Goal: Communication & Community: Participate in discussion

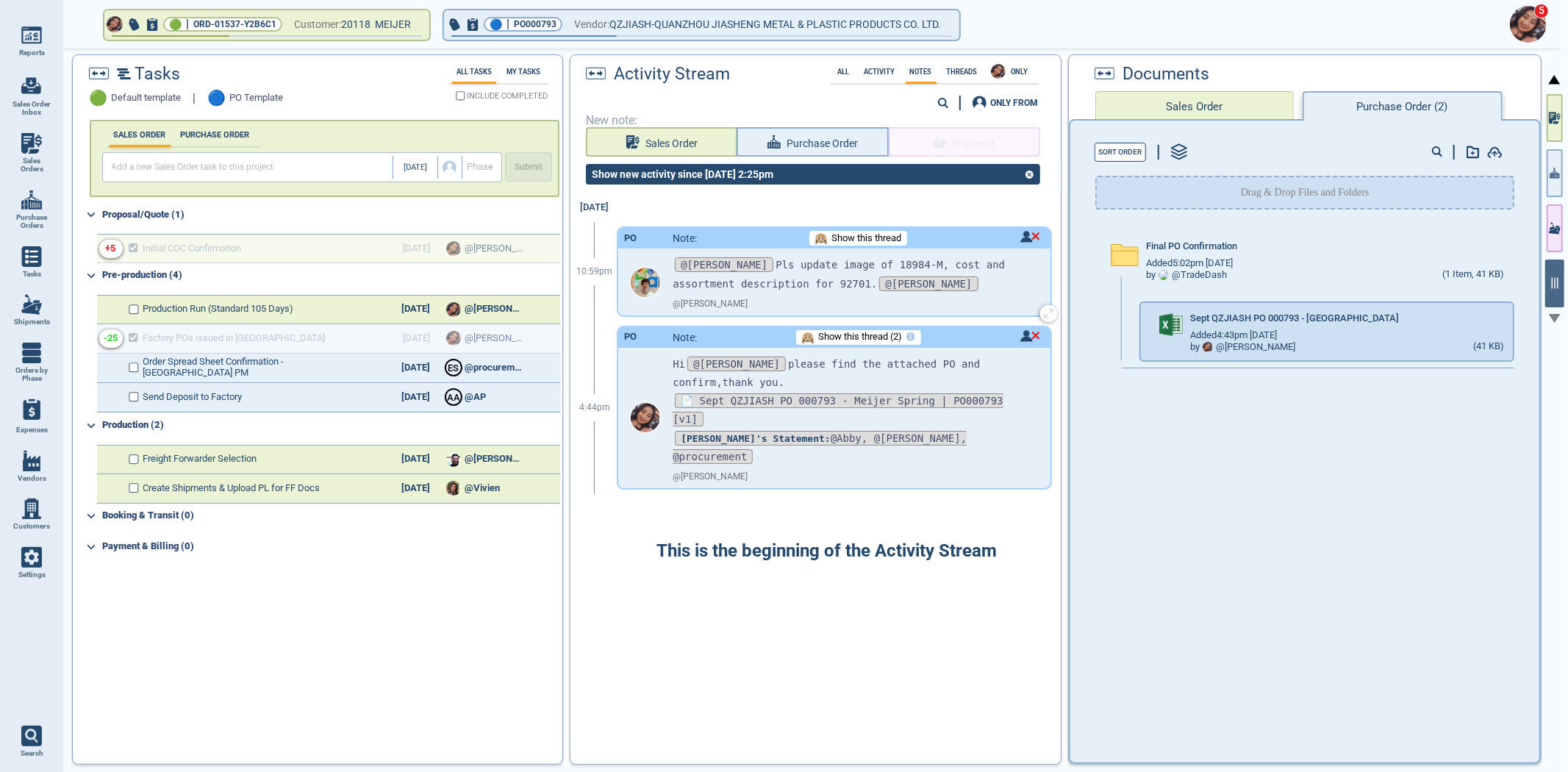
click at [848, 240] on span "Show this thread" at bounding box center [867, 239] width 70 height 11
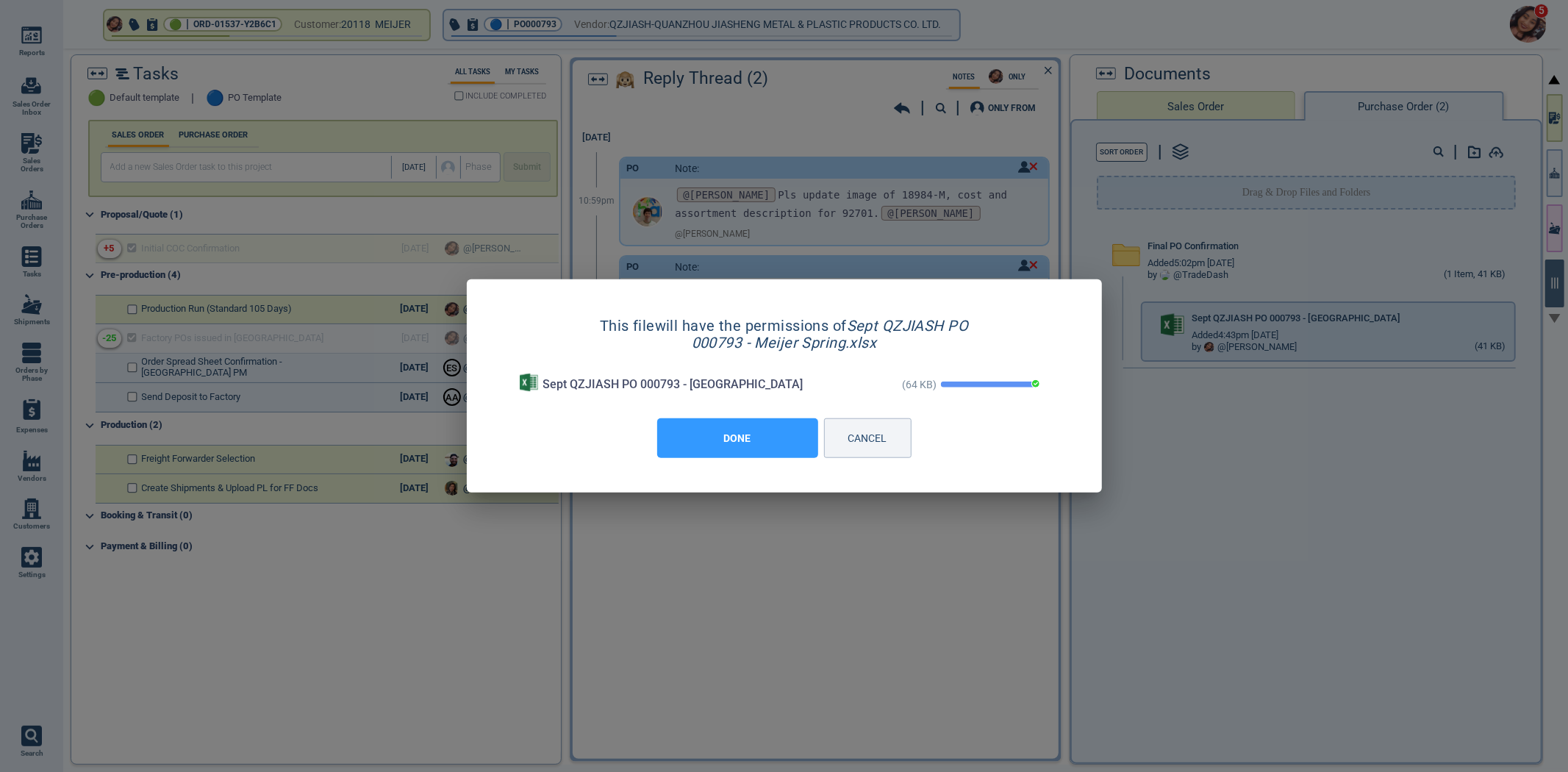
click at [699, 443] on button "DONE" at bounding box center [737, 438] width 161 height 40
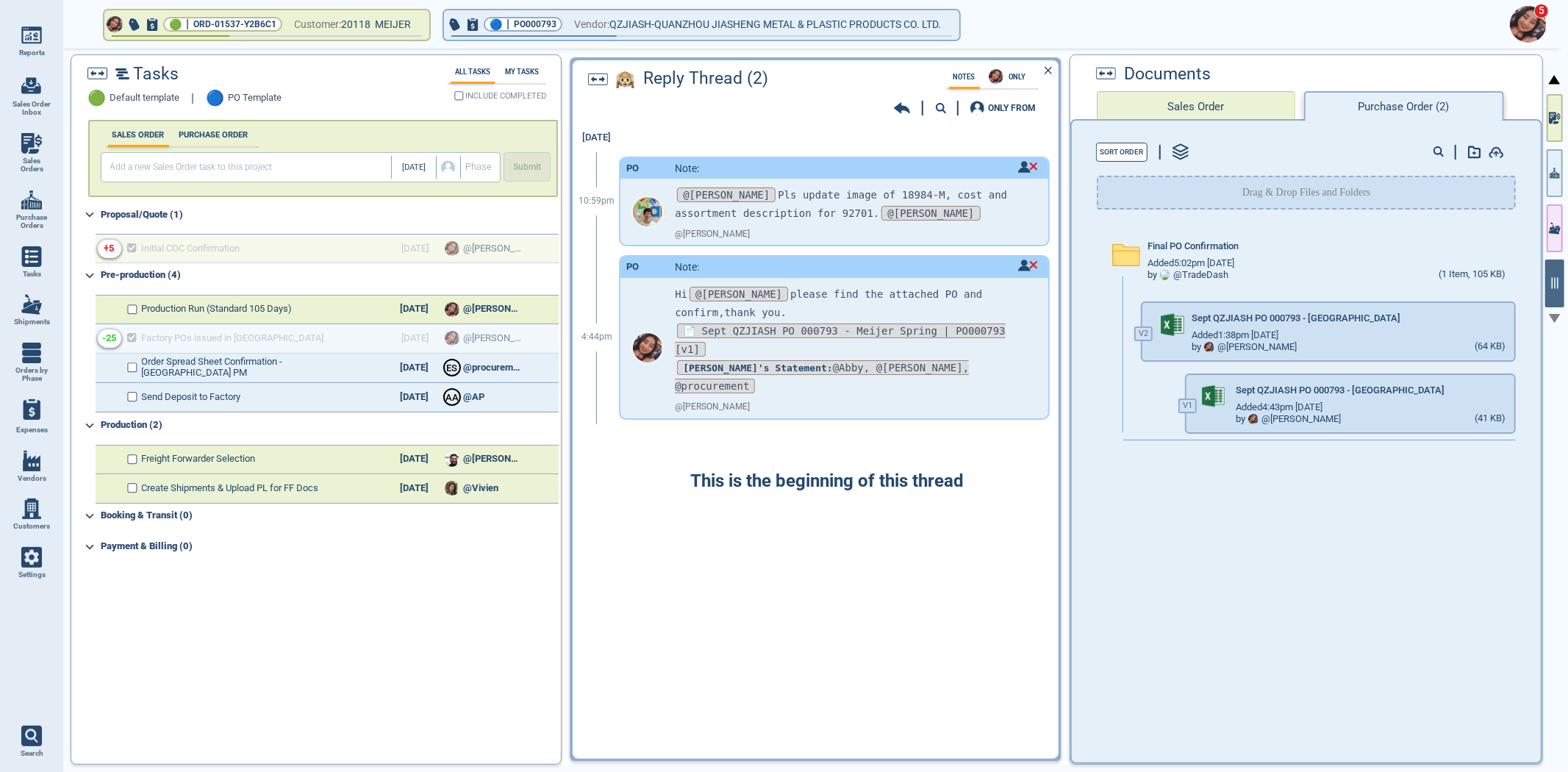
click at [905, 102] on icon at bounding box center [902, 108] width 17 height 15
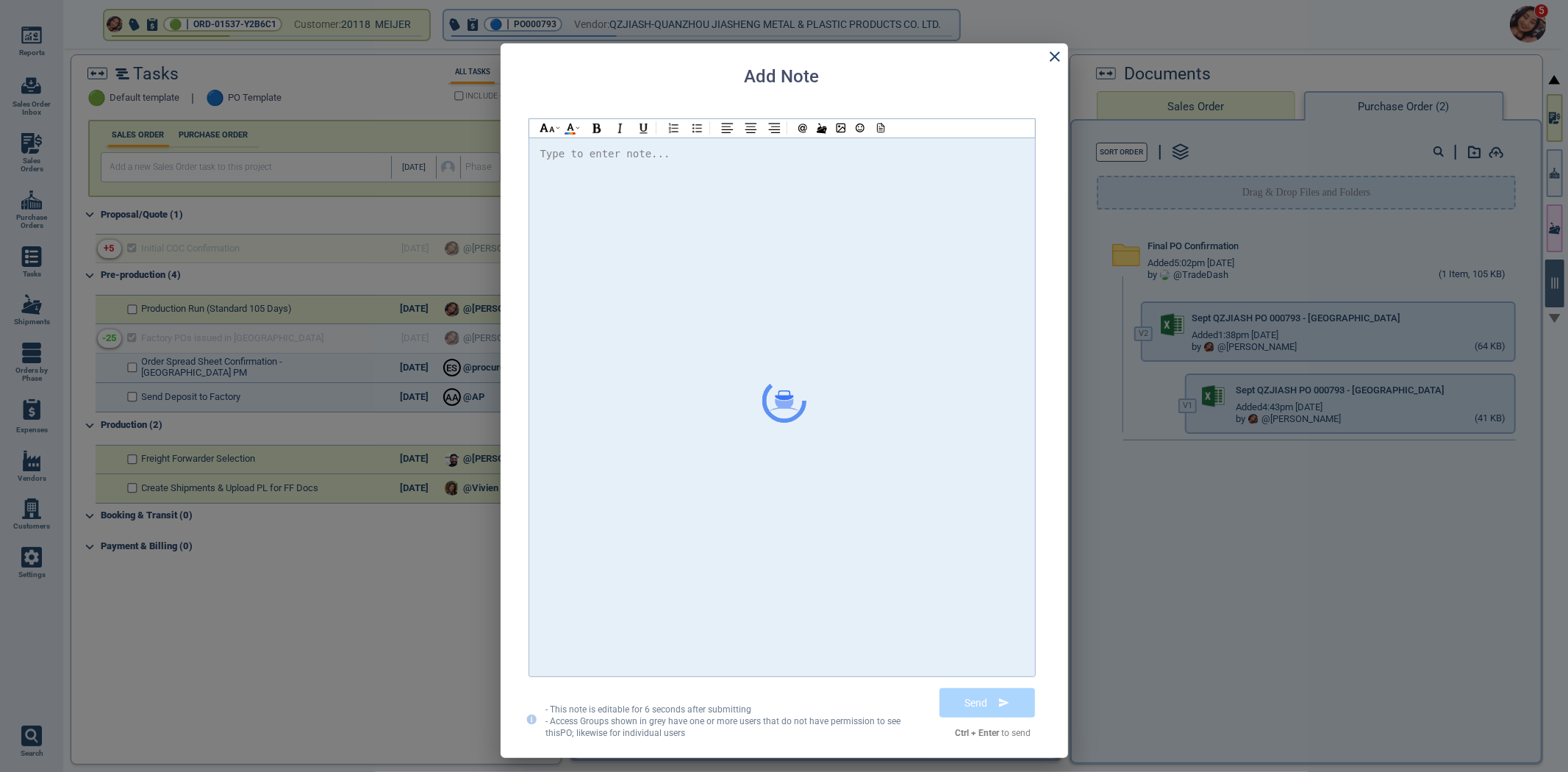
click at [881, 199] on div at bounding box center [783, 407] width 484 height 524
drag, startPoint x: 881, startPoint y: 167, endPoint x: 880, endPoint y: 160, distance: 7.1
click at [881, 167] on div at bounding box center [783, 174] width 484 height 18
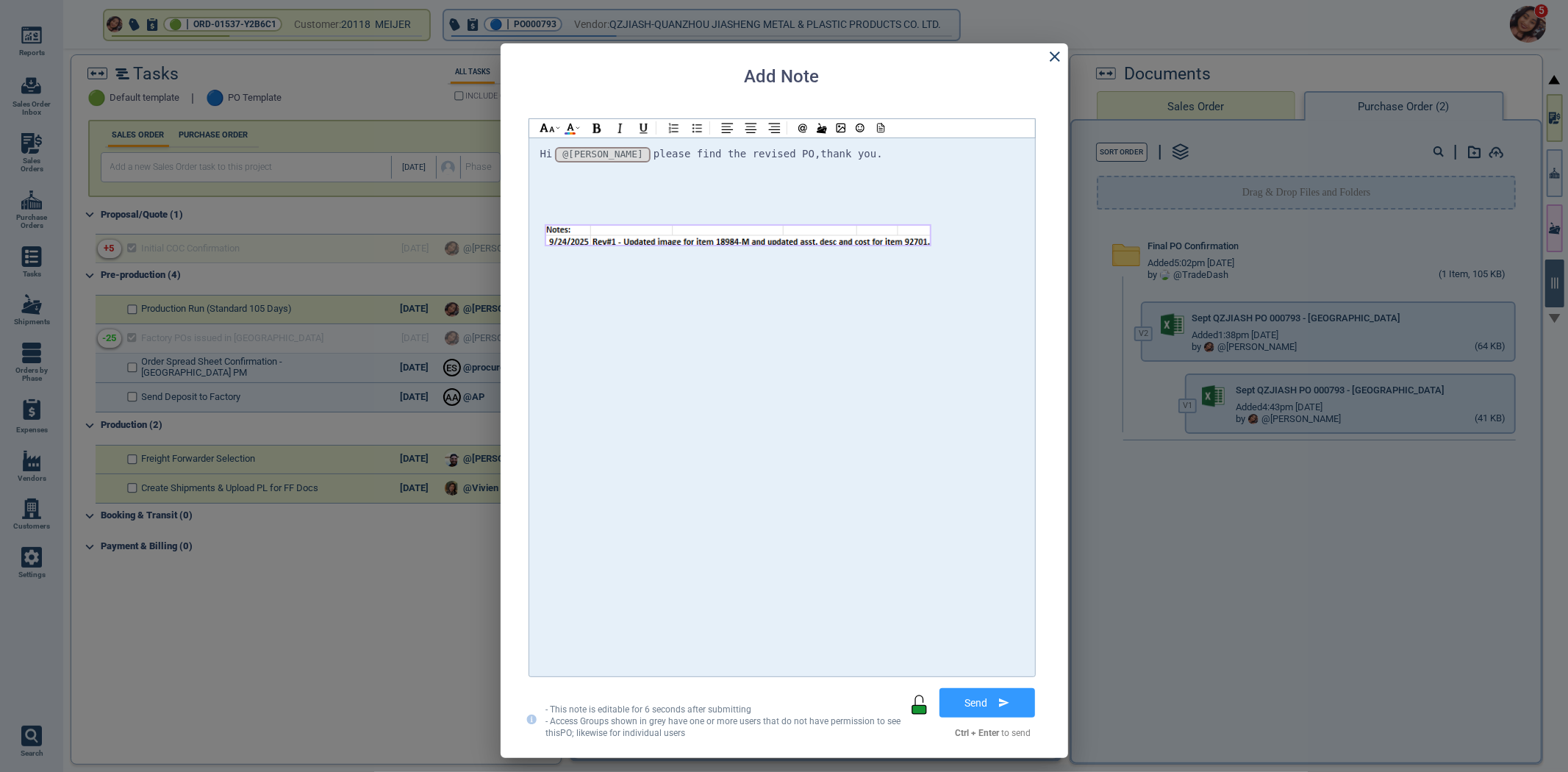
click at [572, 183] on div at bounding box center [783, 192] width 484 height 18
click at [932, 153] on div "Hi @[PERSON_NAME] @[PERSON_NAME] @[PERSON_NAME] please find the revised PO,than…" at bounding box center [783, 154] width 484 height 19
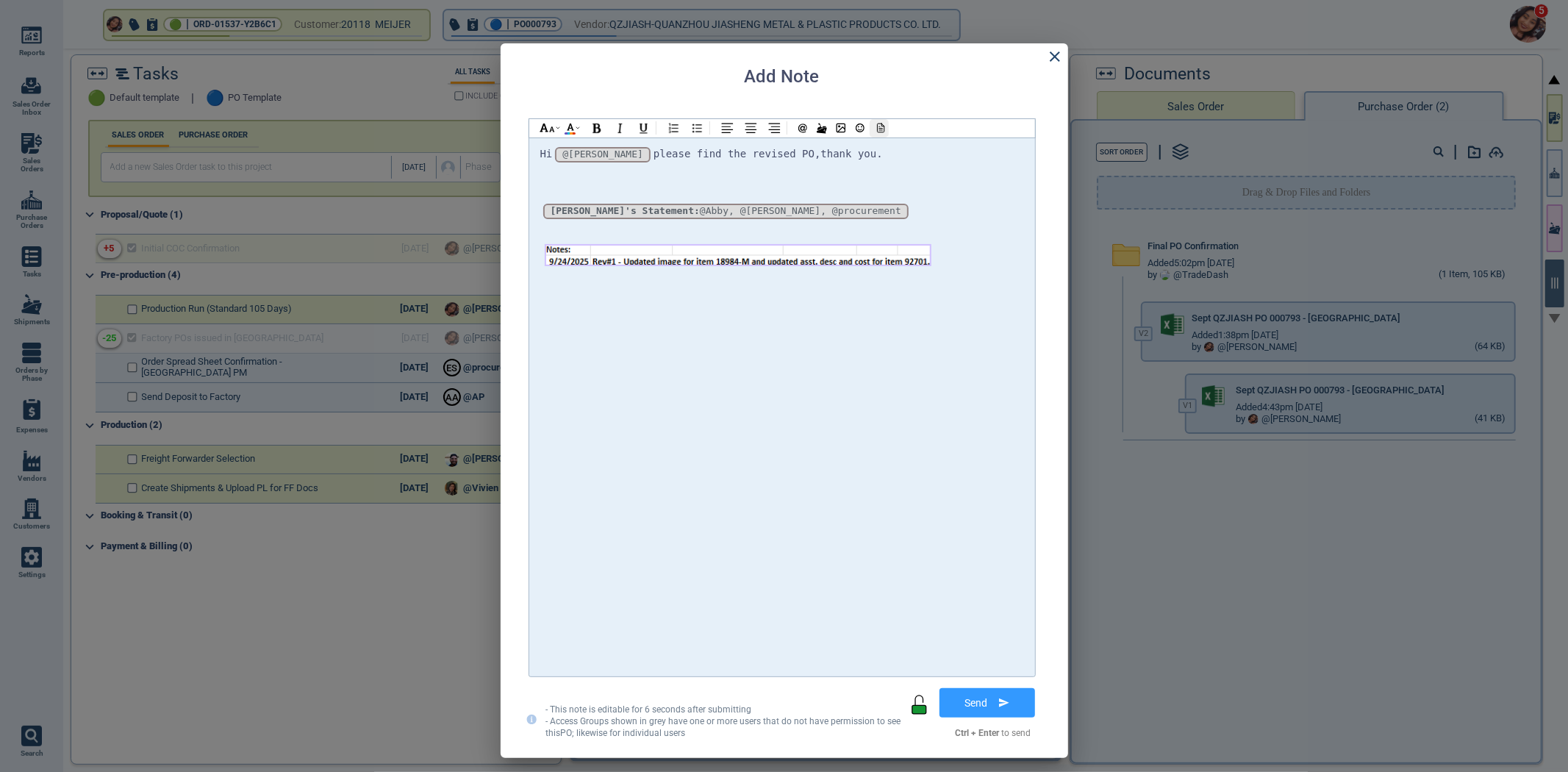
click at [880, 123] on icon at bounding box center [879, 128] width 13 height 10
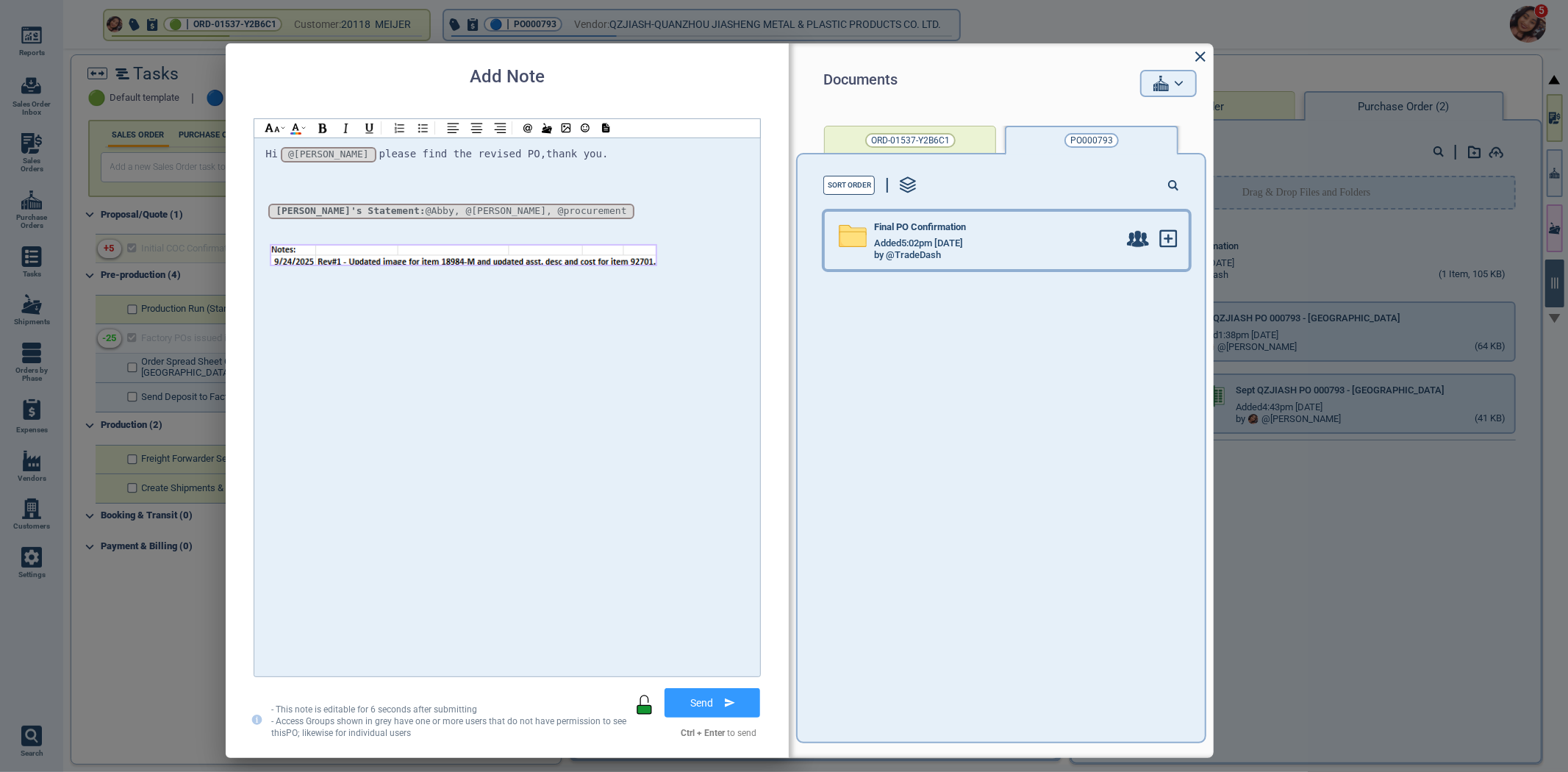
click at [1015, 243] on div "Added 5:02pm [DATE]" at bounding box center [996, 243] width 244 height 12
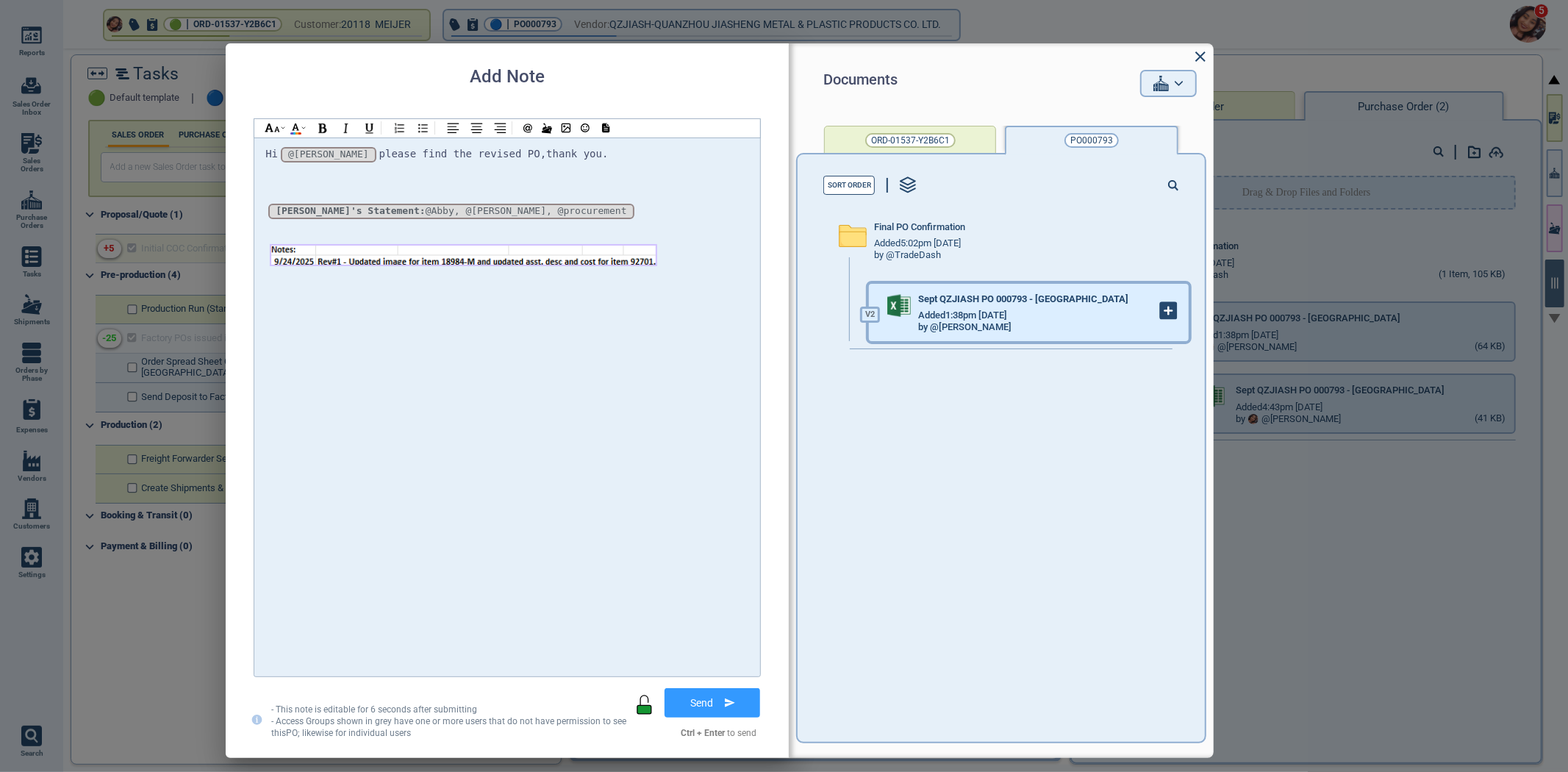
click at [1161, 315] on g at bounding box center [1169, 312] width 17 height 17
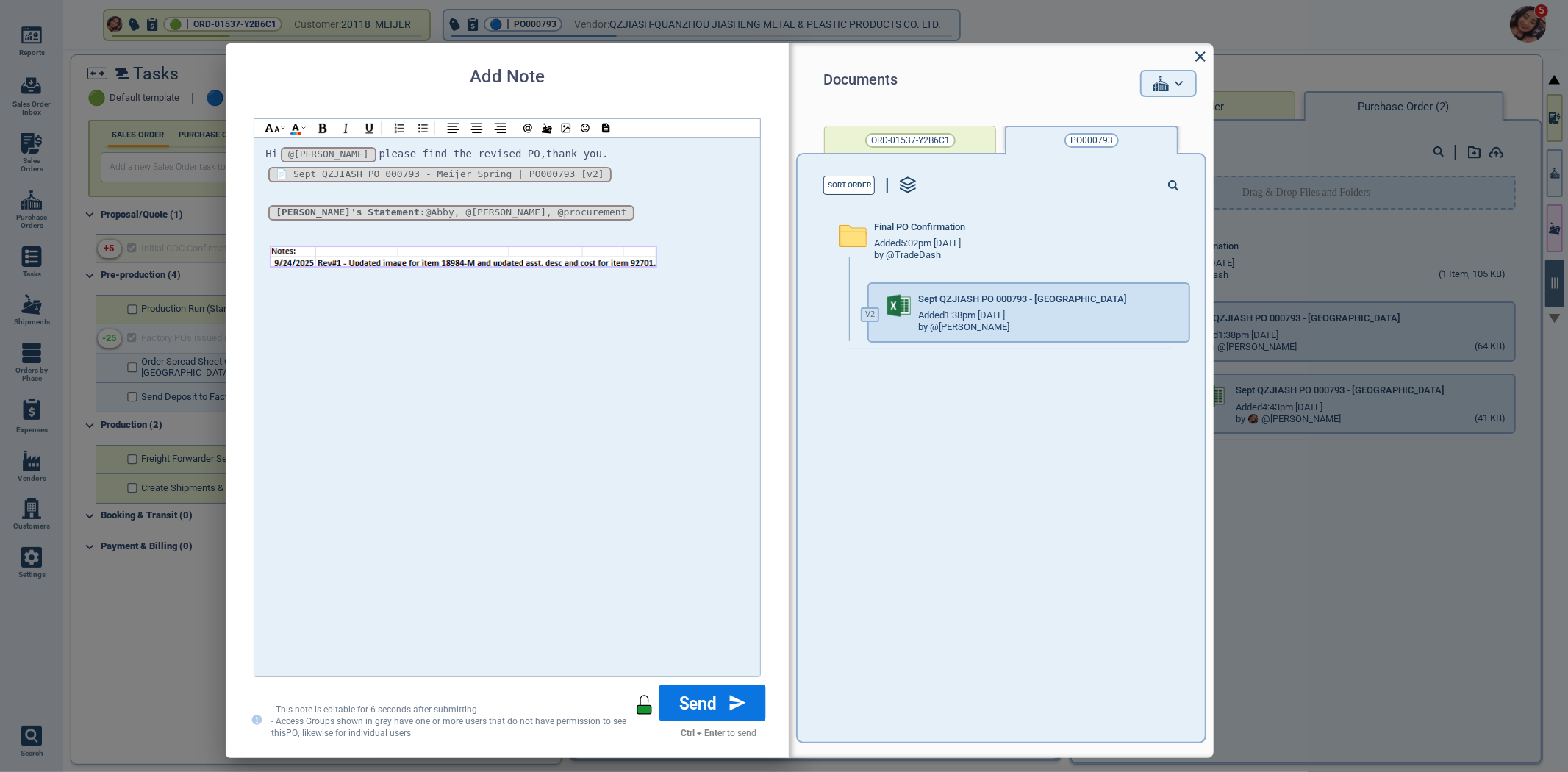
click at [750, 699] on button "Send" at bounding box center [712, 704] width 106 height 37
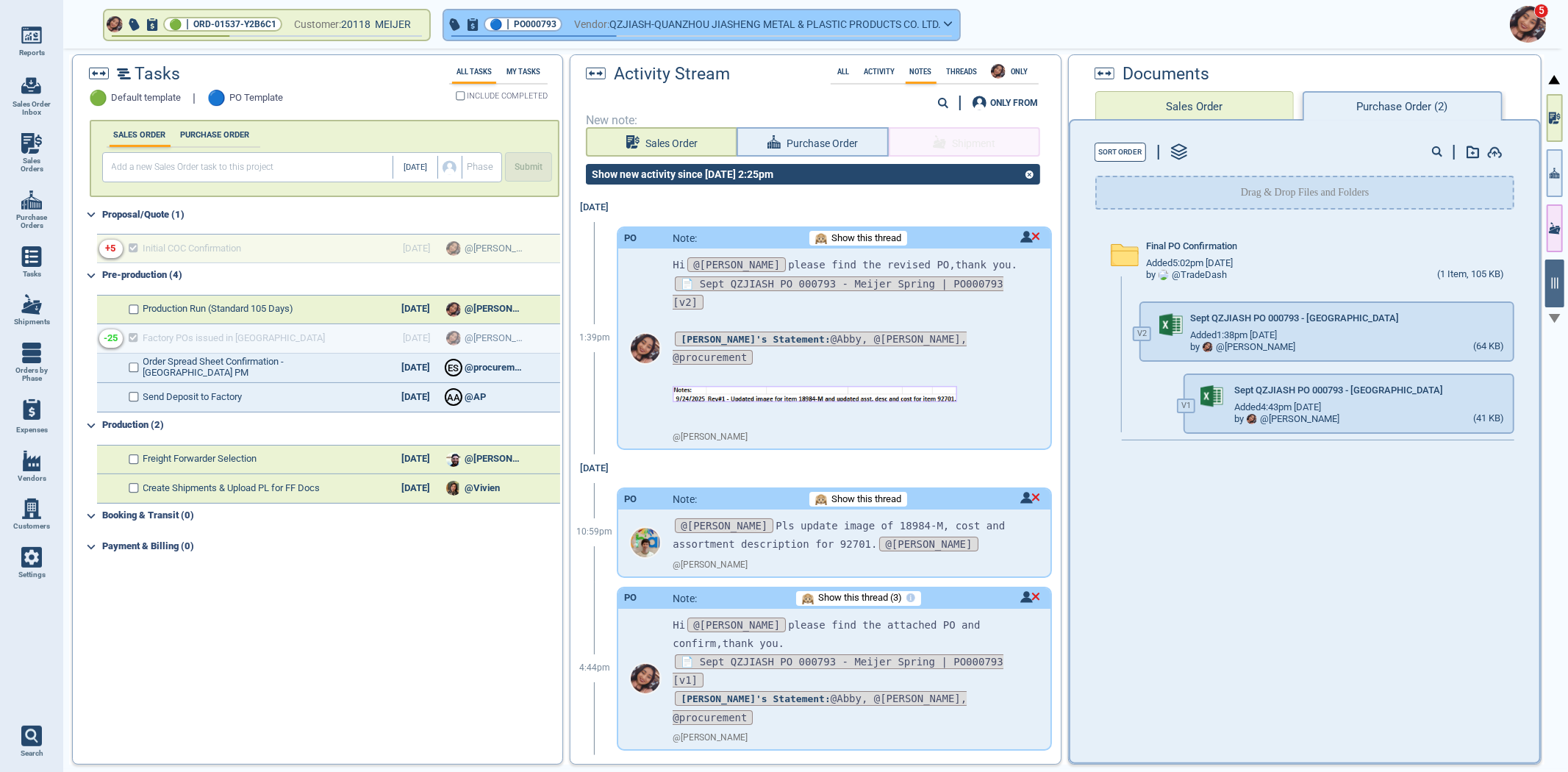
click at [658, 12] on button "🔵 | PO000793 Vendor: QZJIASH-QUANZHOU JIASHENG METAL & PLASTIC PRODUCTS CO. LTD." at bounding box center [702, 25] width 516 height 30
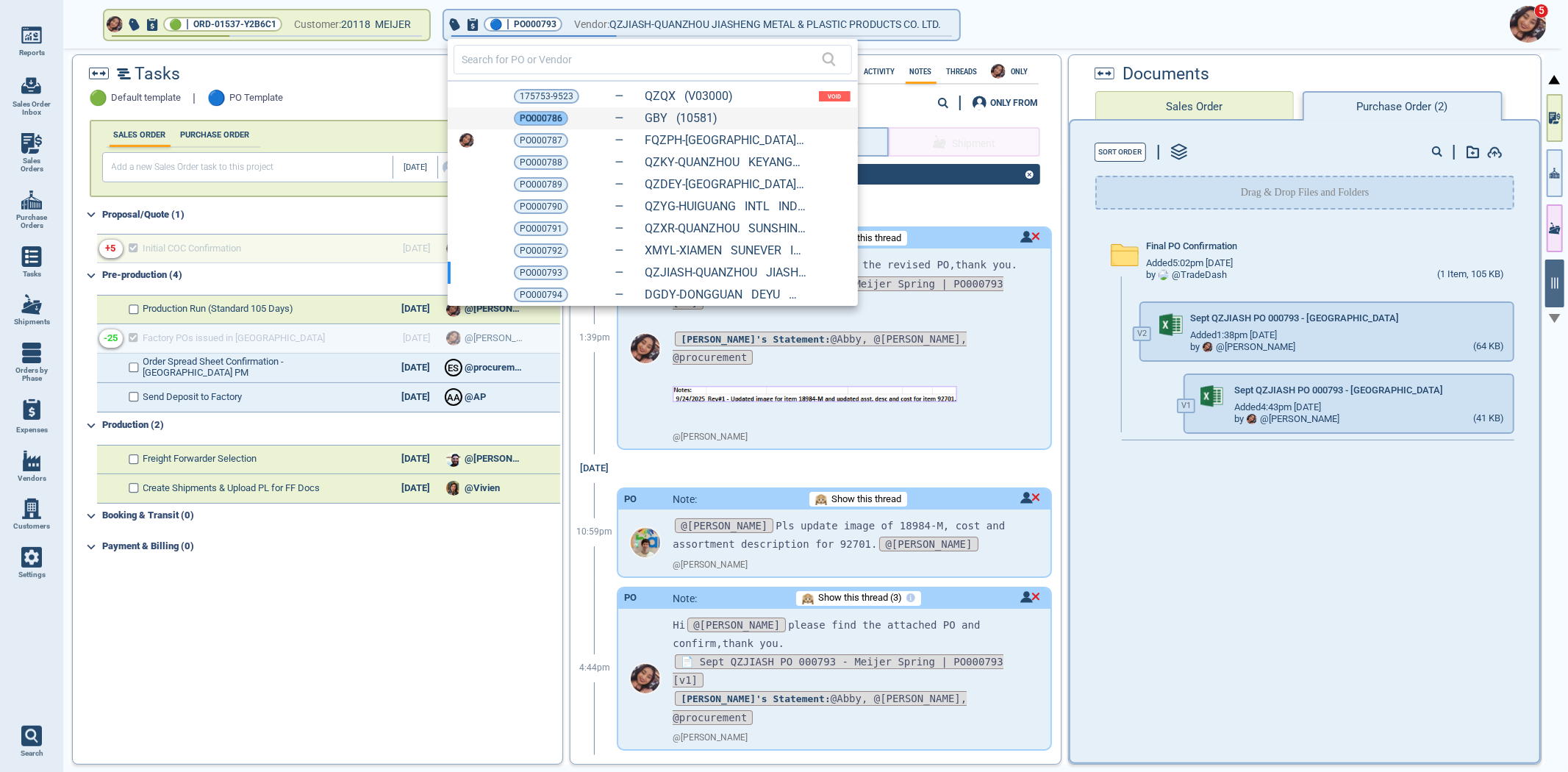
click at [538, 117] on span "PO000786" at bounding box center [541, 118] width 43 height 15
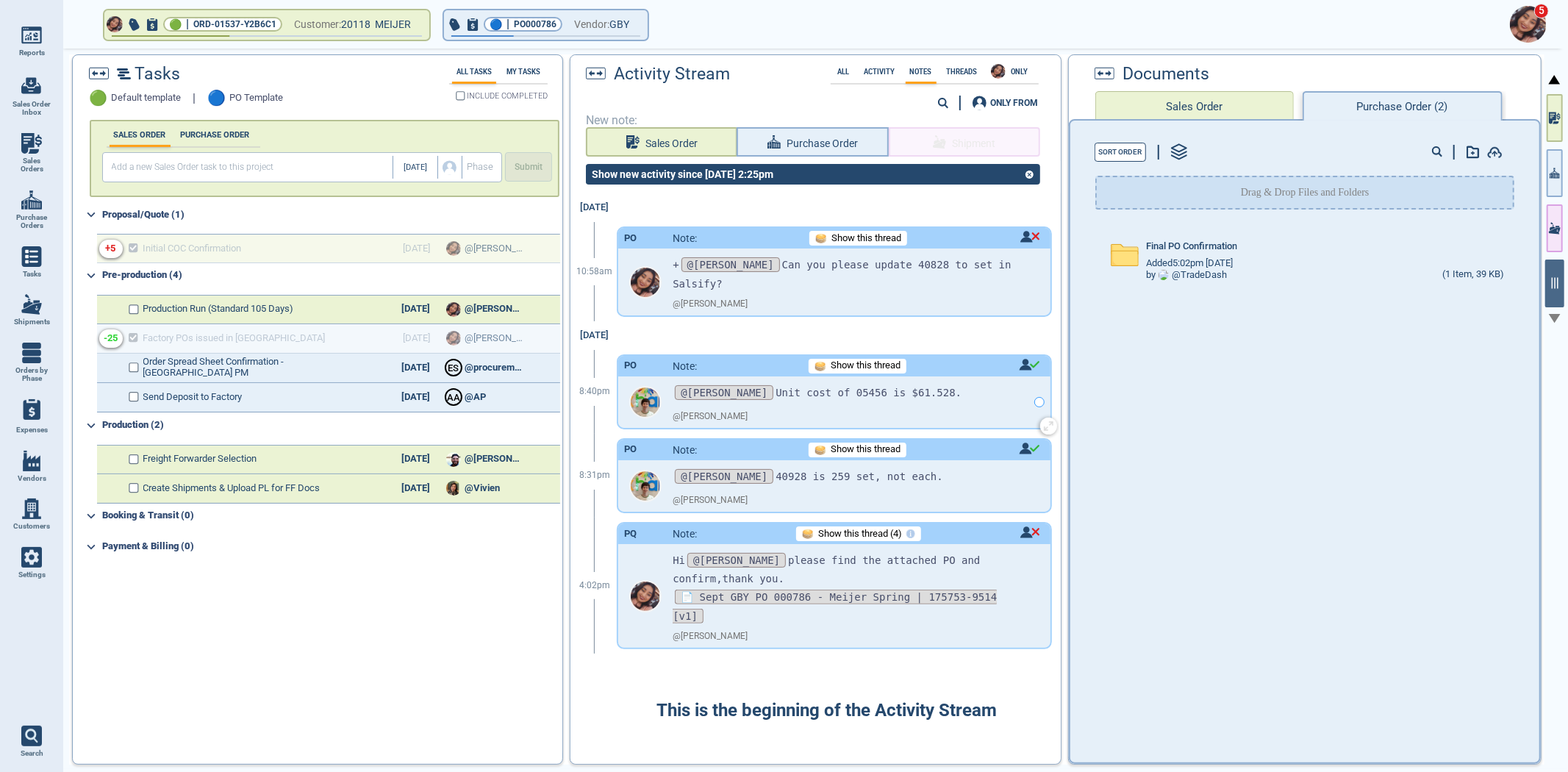
click at [1034, 400] on div at bounding box center [1039, 402] width 22 height 52
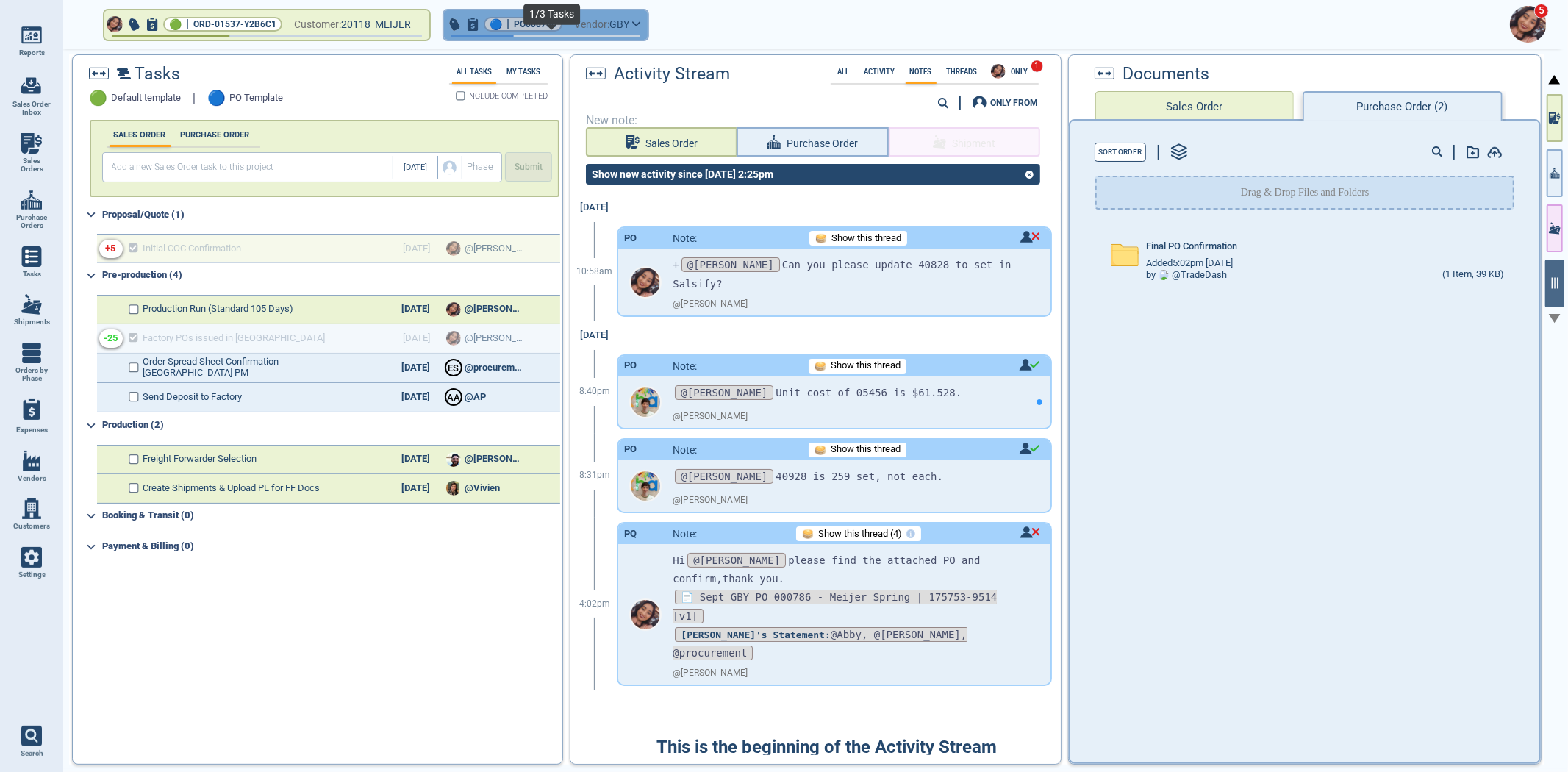
click at [569, 38] on span "button" at bounding box center [546, 38] width 203 height 6
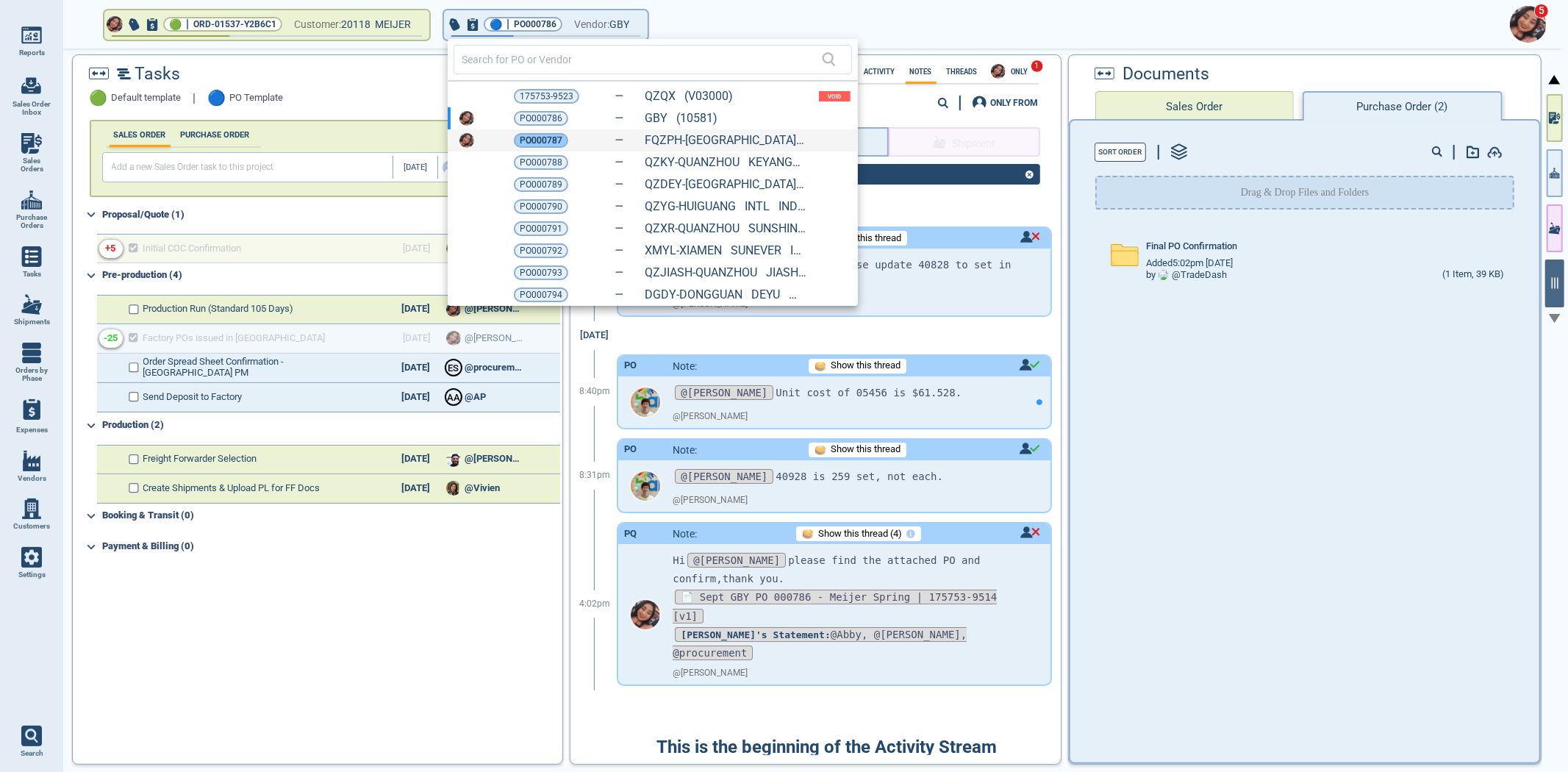
click at [532, 138] on span "PO000787" at bounding box center [541, 141] width 43 height 15
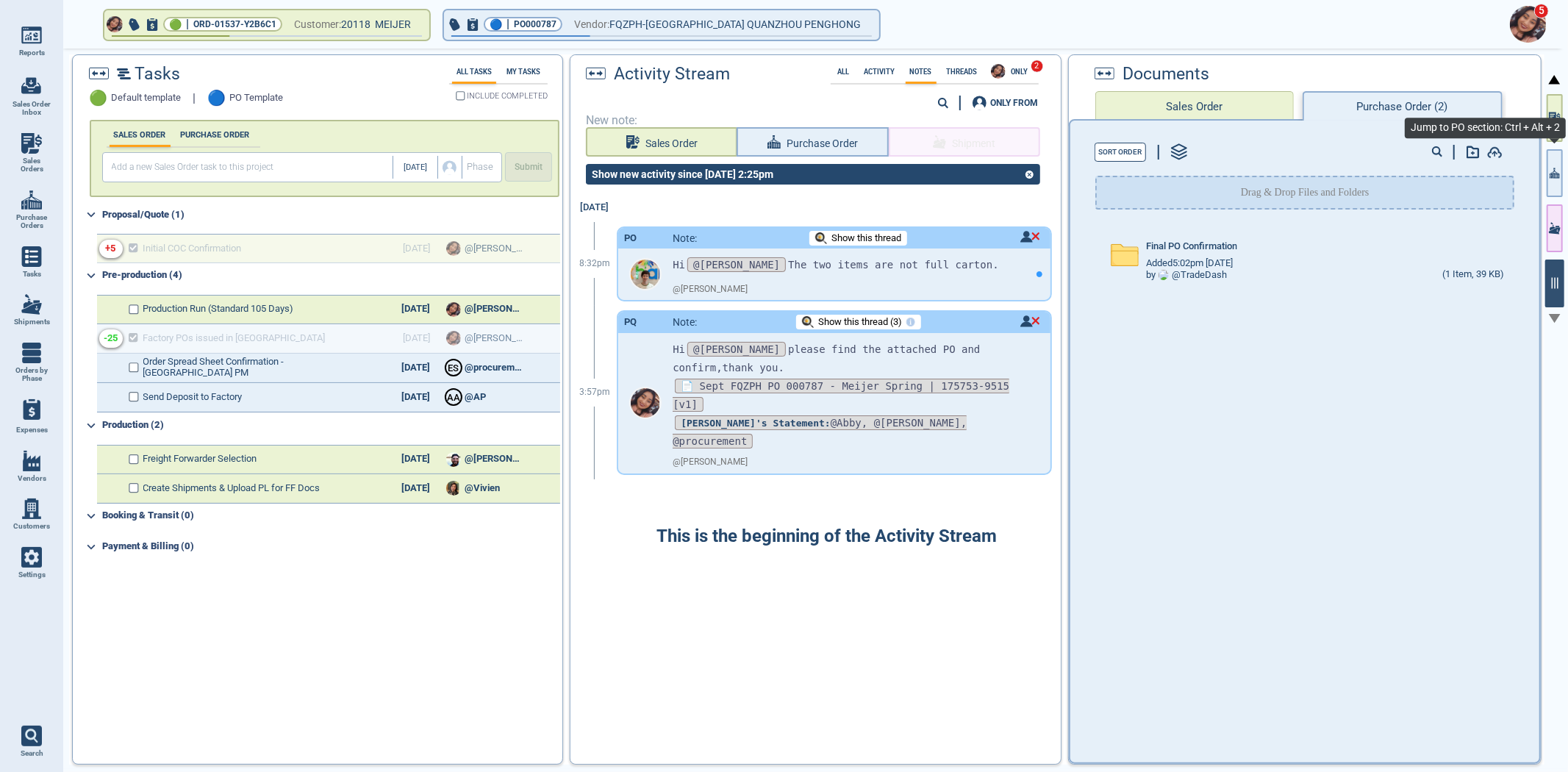
drag, startPoint x: 1546, startPoint y: 188, endPoint x: 1555, endPoint y: 266, distance: 78.5
click at [1547, 187] on button "button" at bounding box center [1555, 174] width 17 height 48
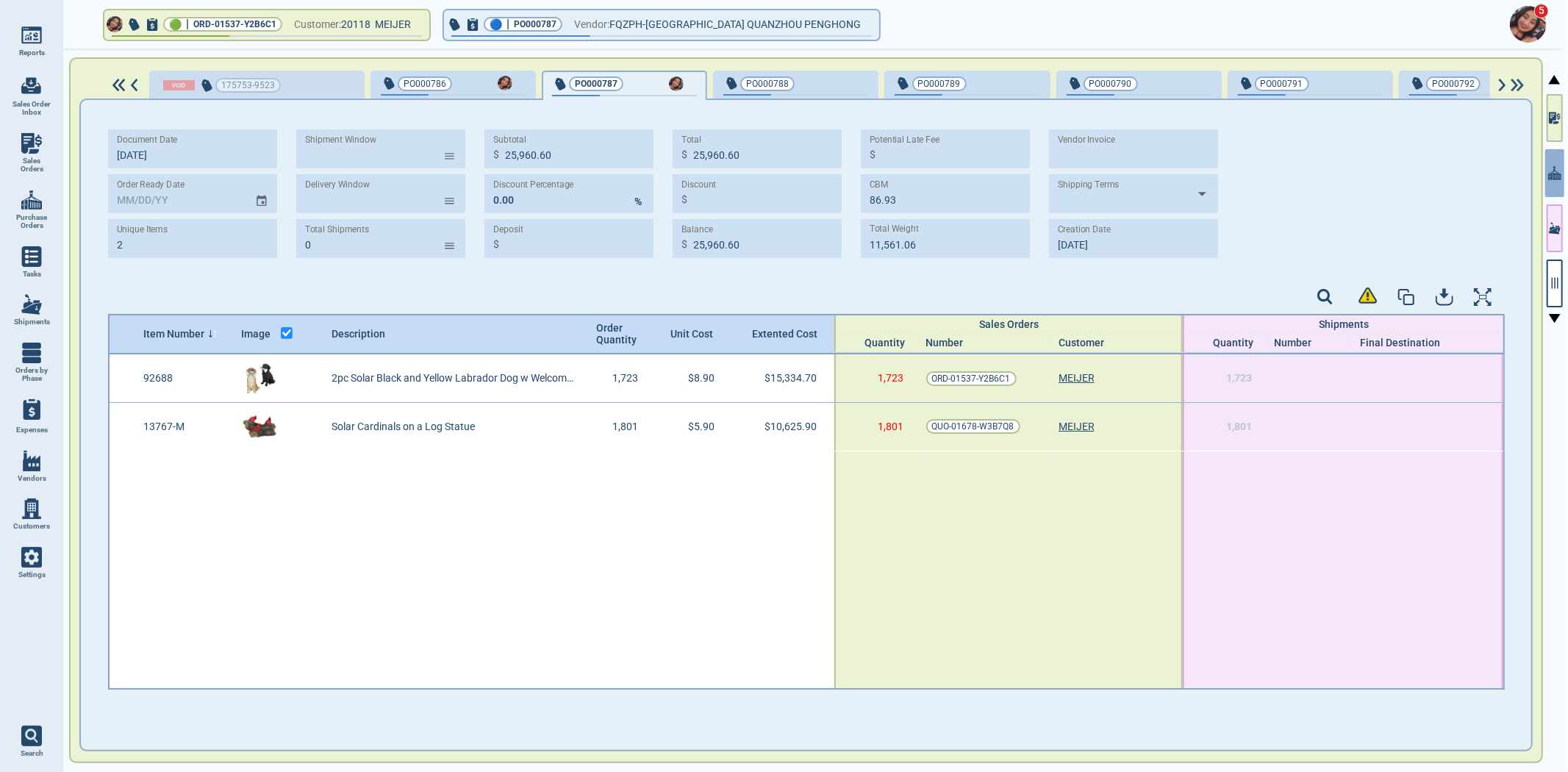
click at [998, 717] on div "Document Date [DATE] Order Ready Date Unique Items 2 Shipment Window ​ Delivery…" at bounding box center [806, 425] width 1453 height 653
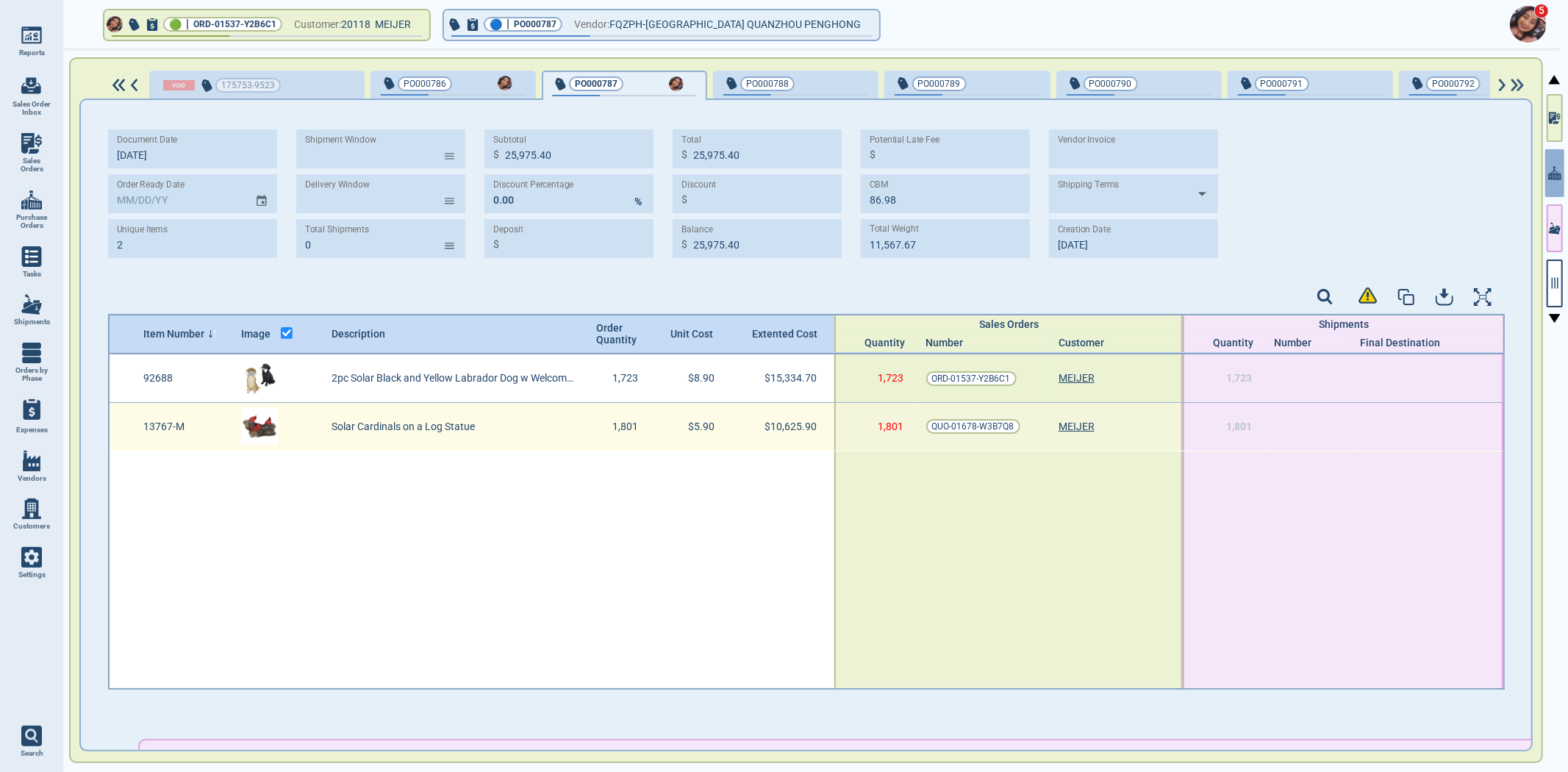
type input "25,975.40"
type input "86.98"
type input "11,567.67"
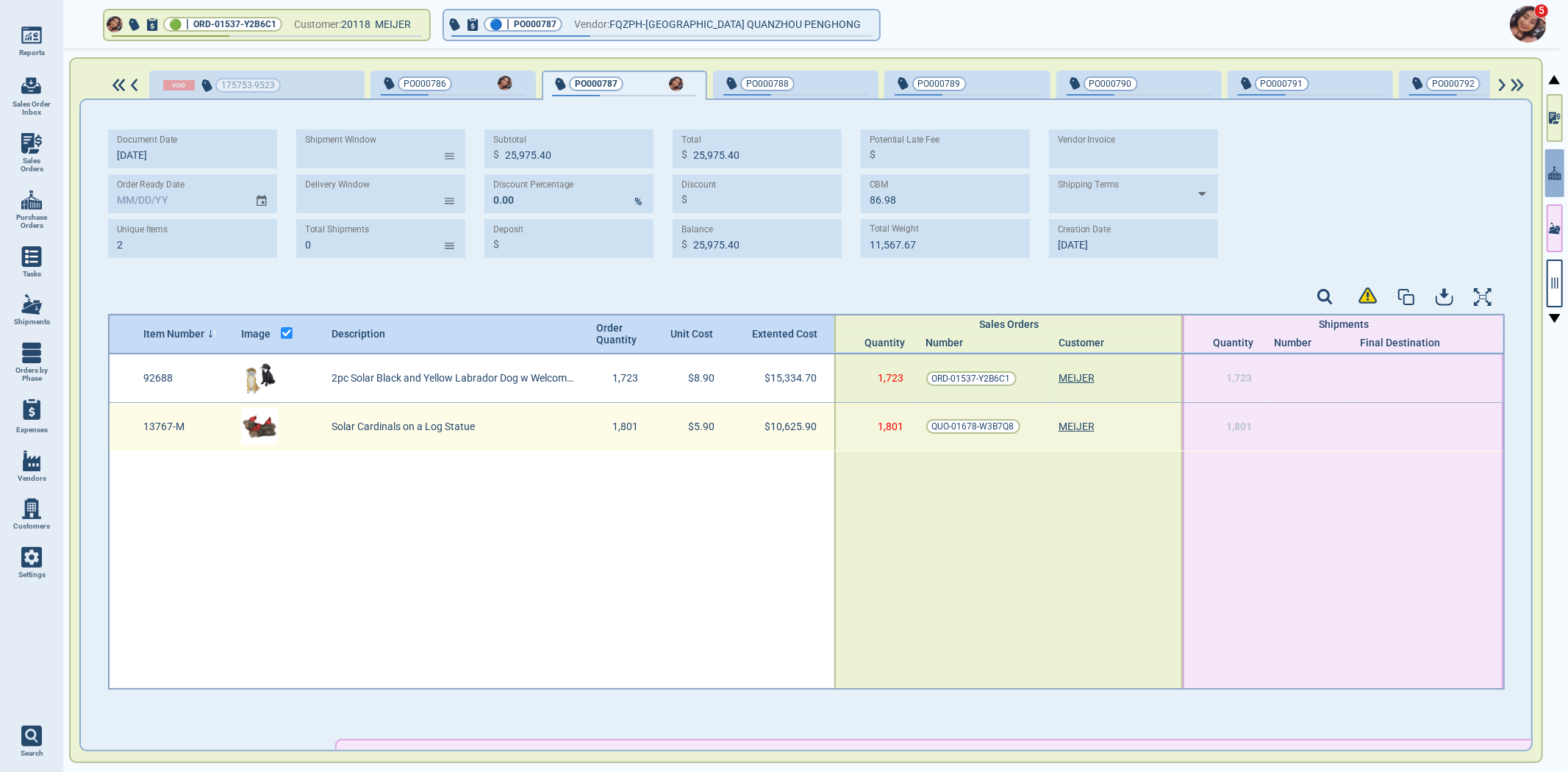
type input "[DATE]"
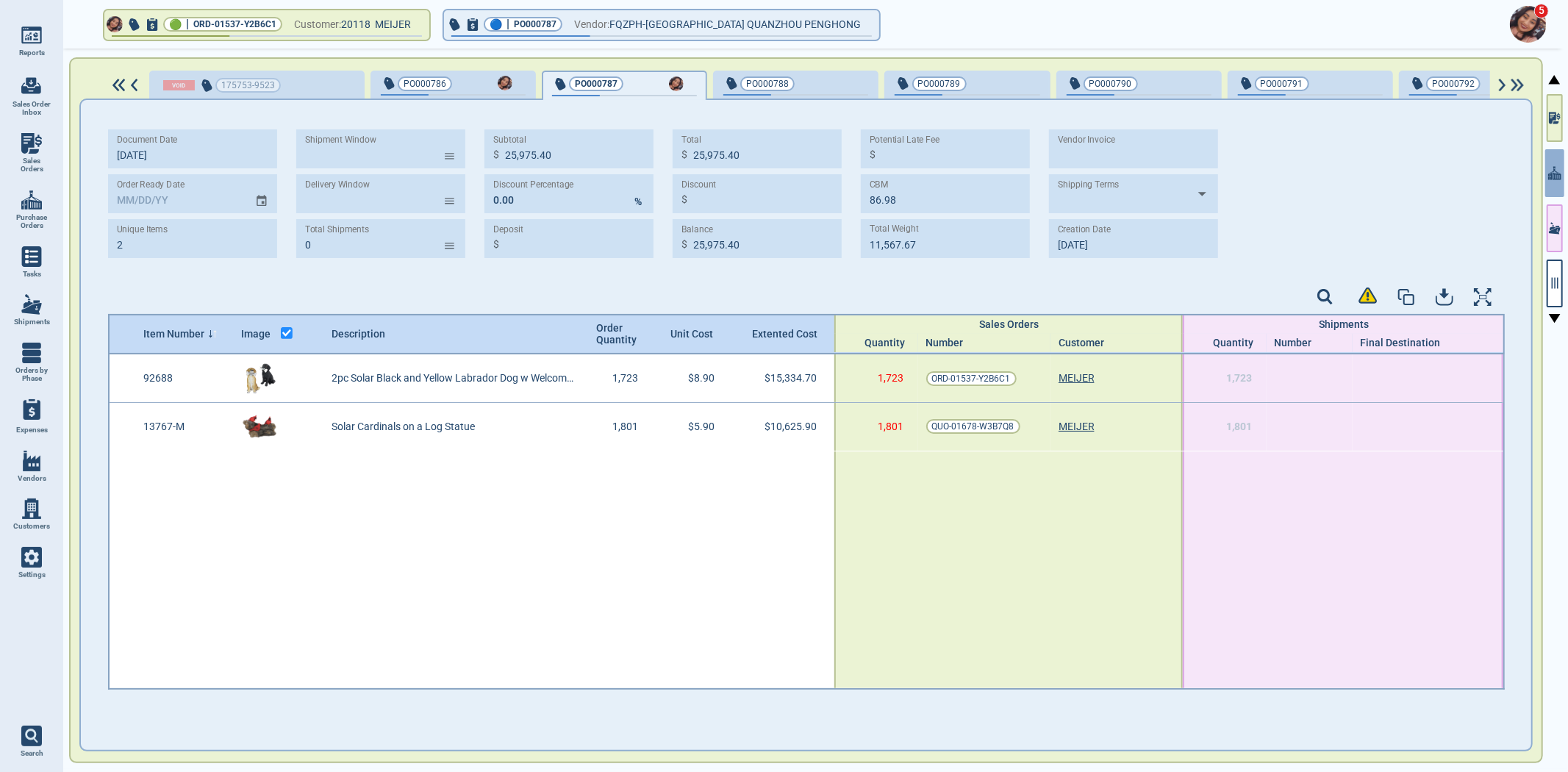
click at [745, 519] on div at bounding box center [472, 570] width 724 height 238
click at [1556, 287] on icon "button" at bounding box center [1555, 283] width 13 height 13
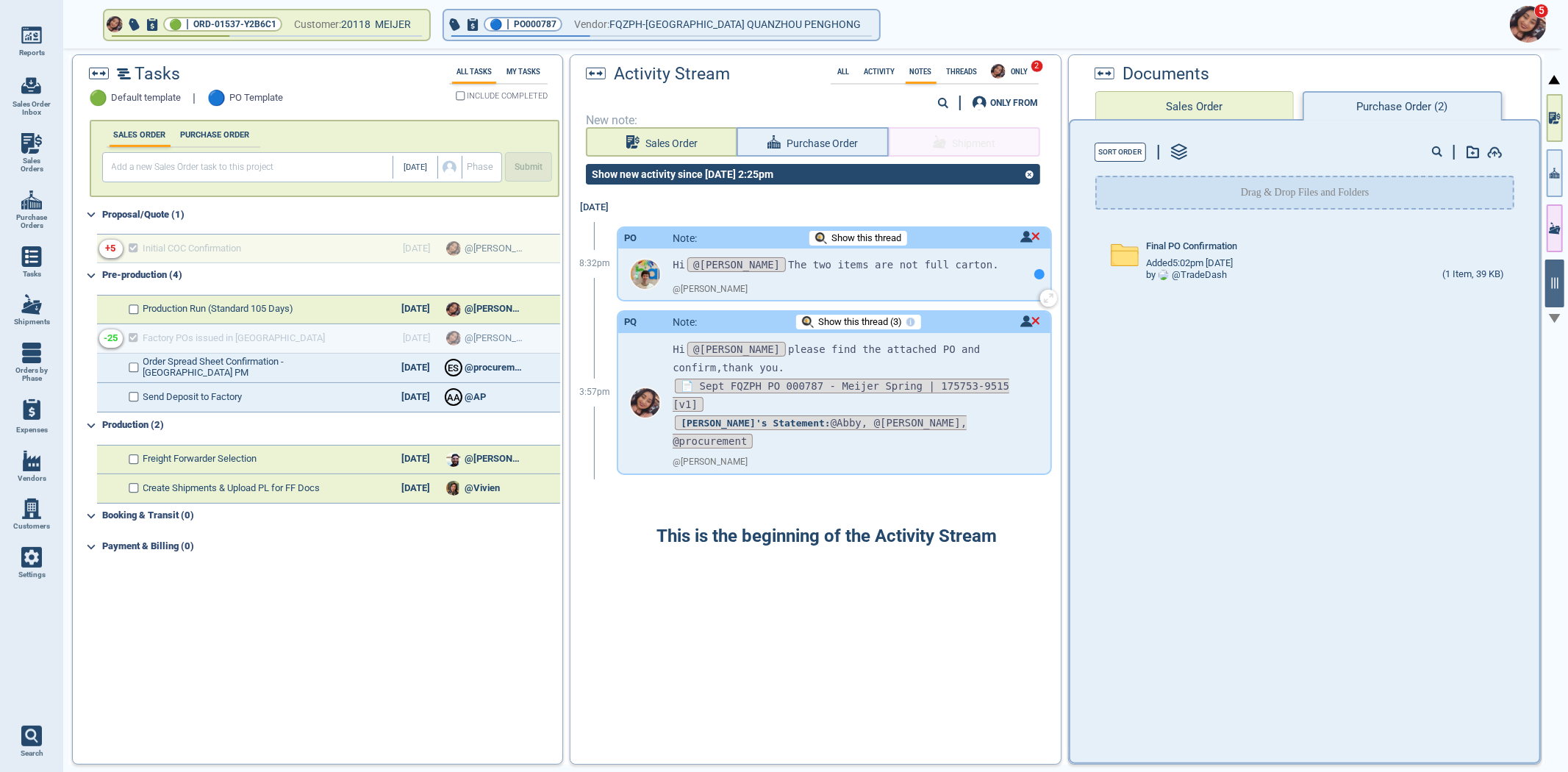
click at [1028, 265] on div at bounding box center [1039, 275] width 22 height 52
click at [1188, 263] on span "Added 5:02pm [DATE]" at bounding box center [1190, 263] width 89 height 11
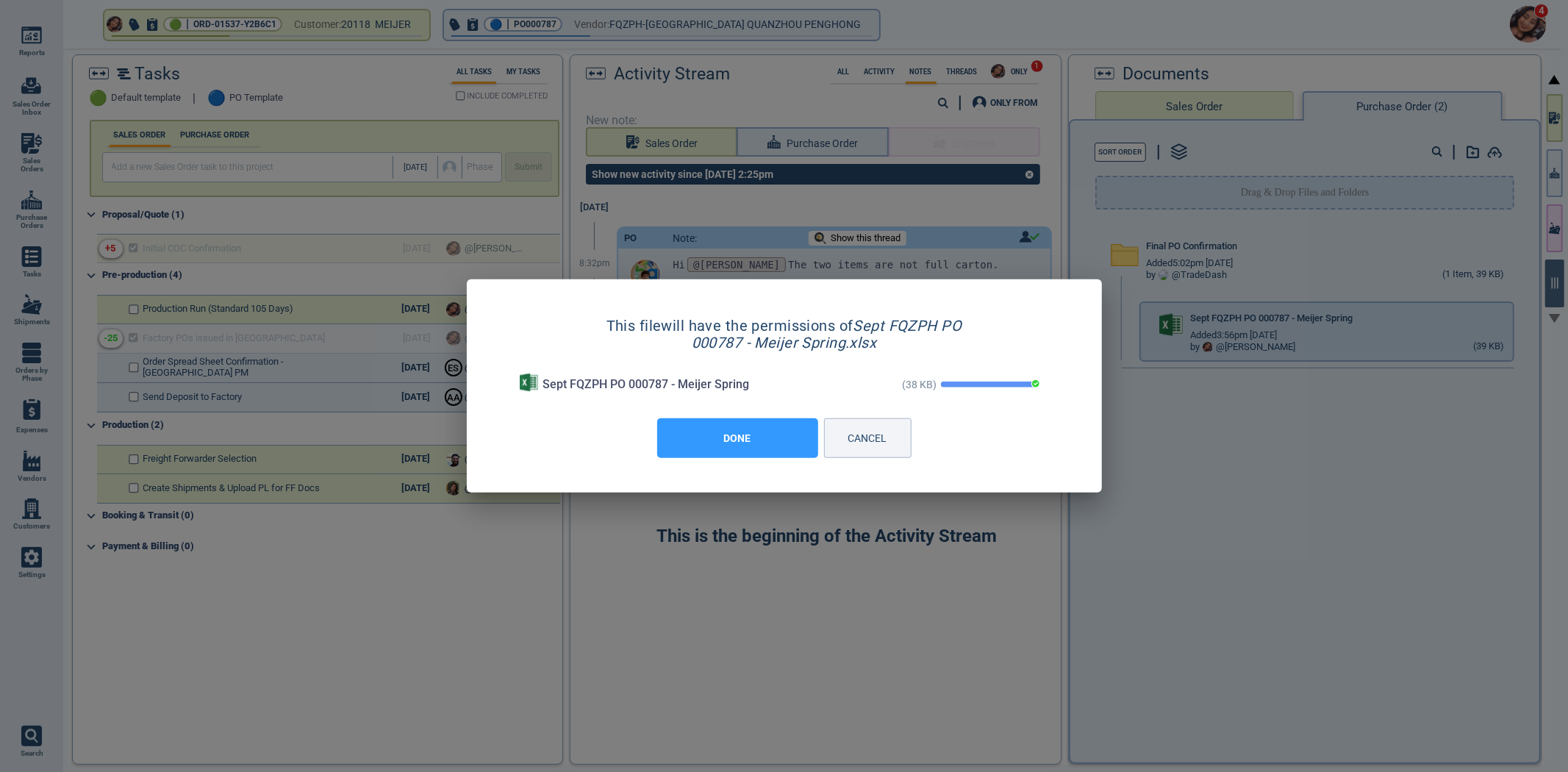
click at [760, 438] on button "DONE" at bounding box center [737, 438] width 161 height 40
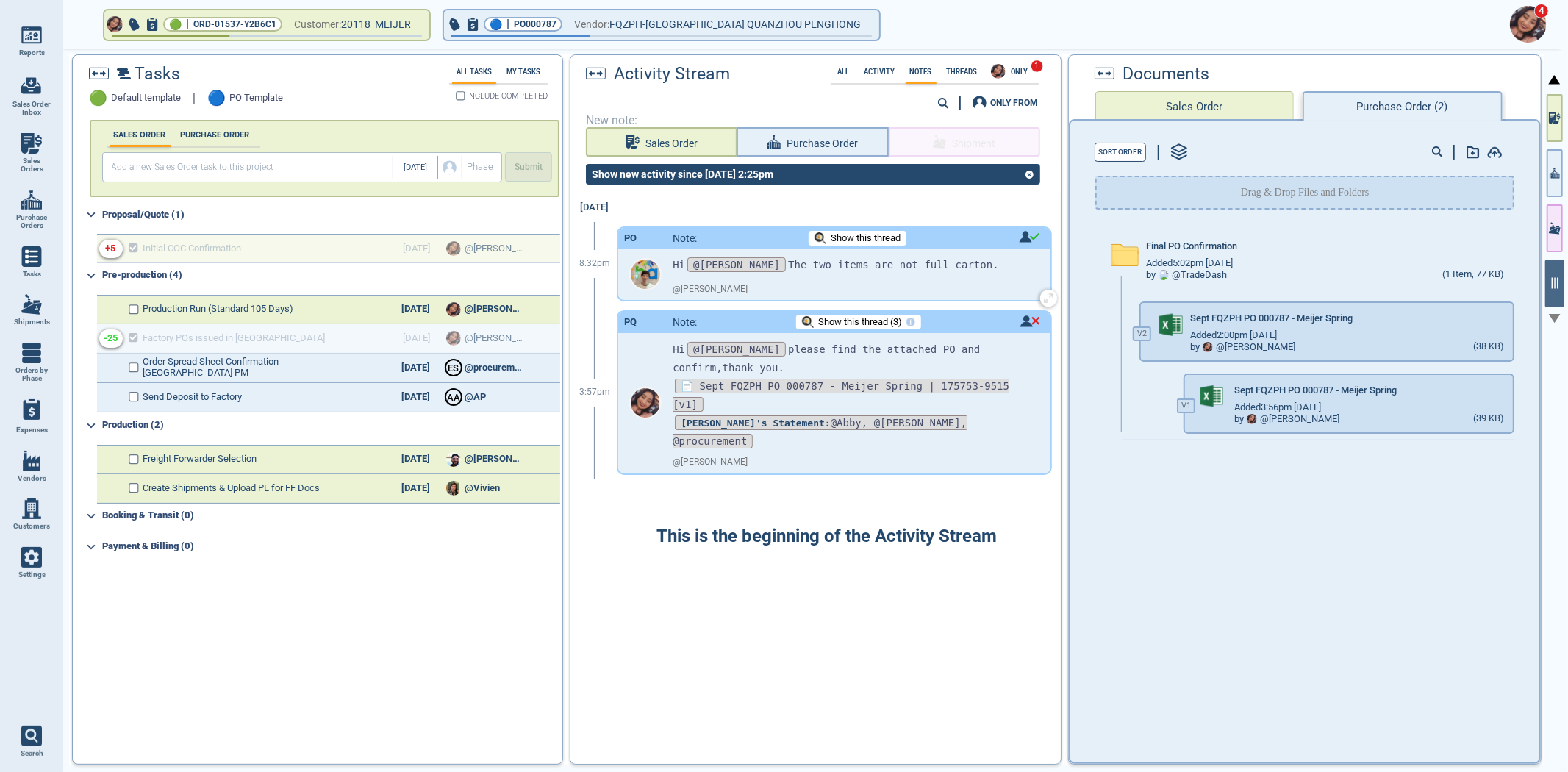
click at [857, 238] on span "Show this thread" at bounding box center [866, 239] width 70 height 11
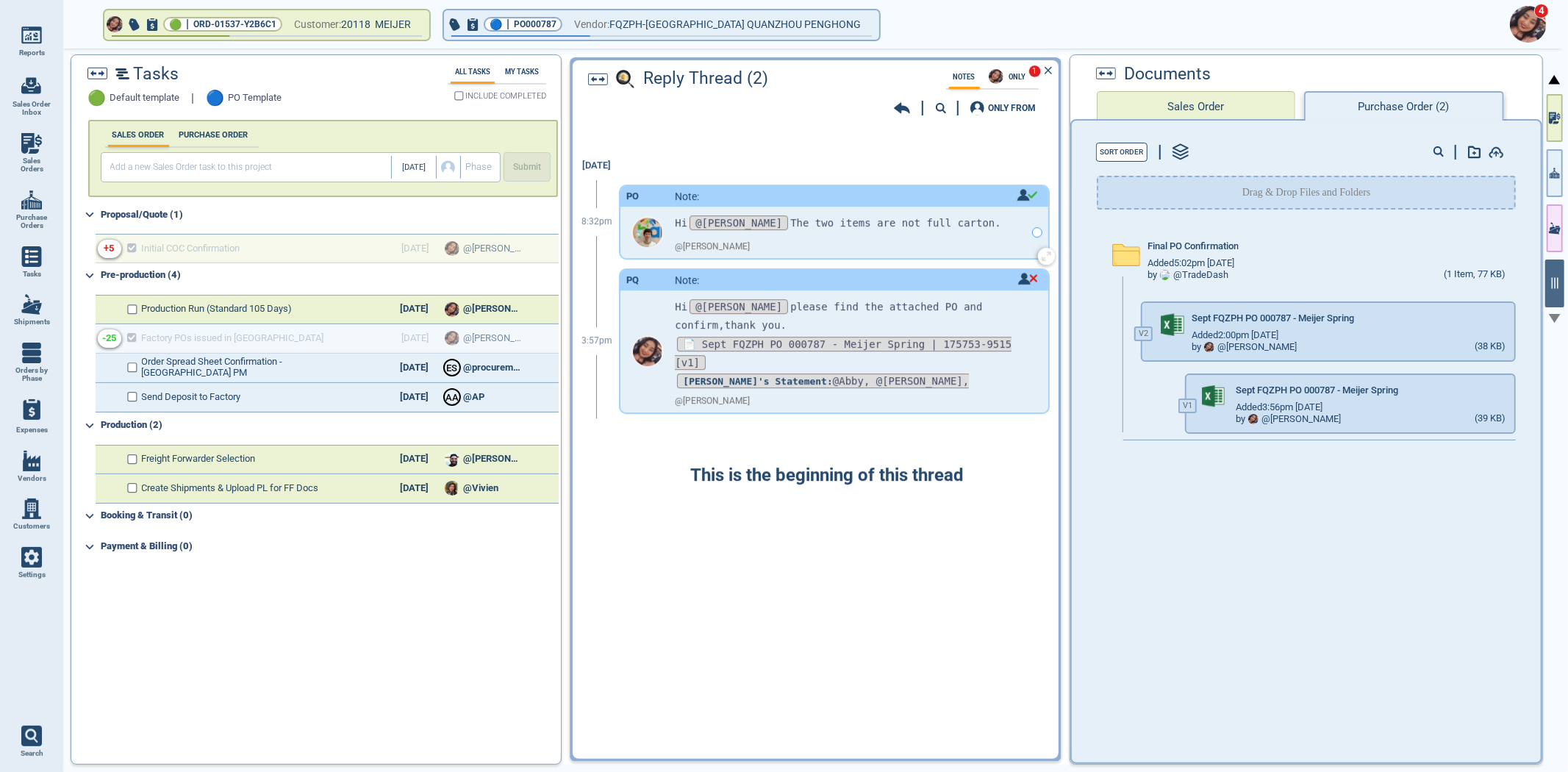
click at [860, 245] on div "Hi @[PERSON_NAME] The two items are not full carton. @ [PERSON_NAME]" at bounding box center [850, 233] width 351 height 52
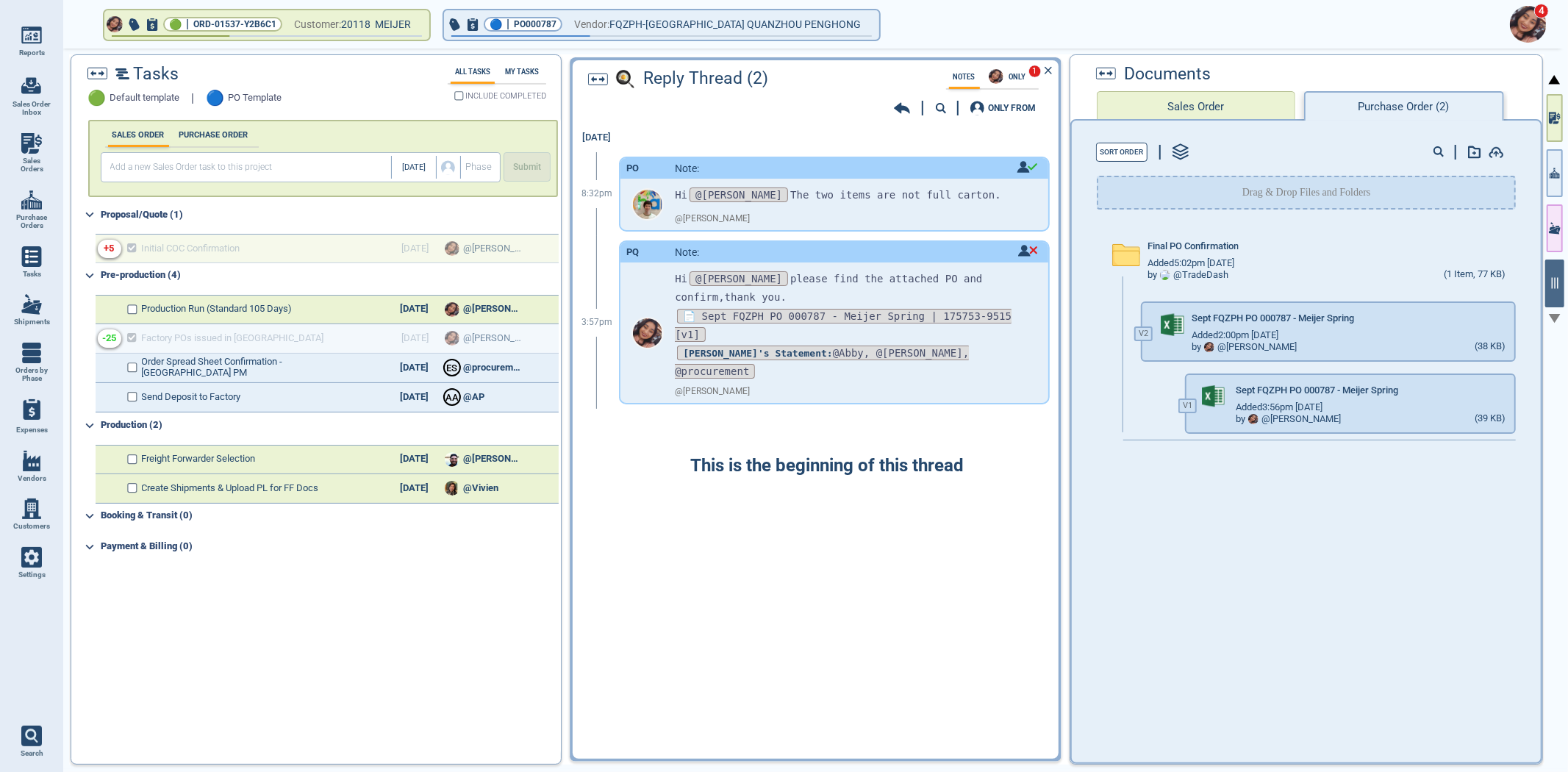
click at [905, 108] on icon at bounding box center [902, 108] width 17 height 11
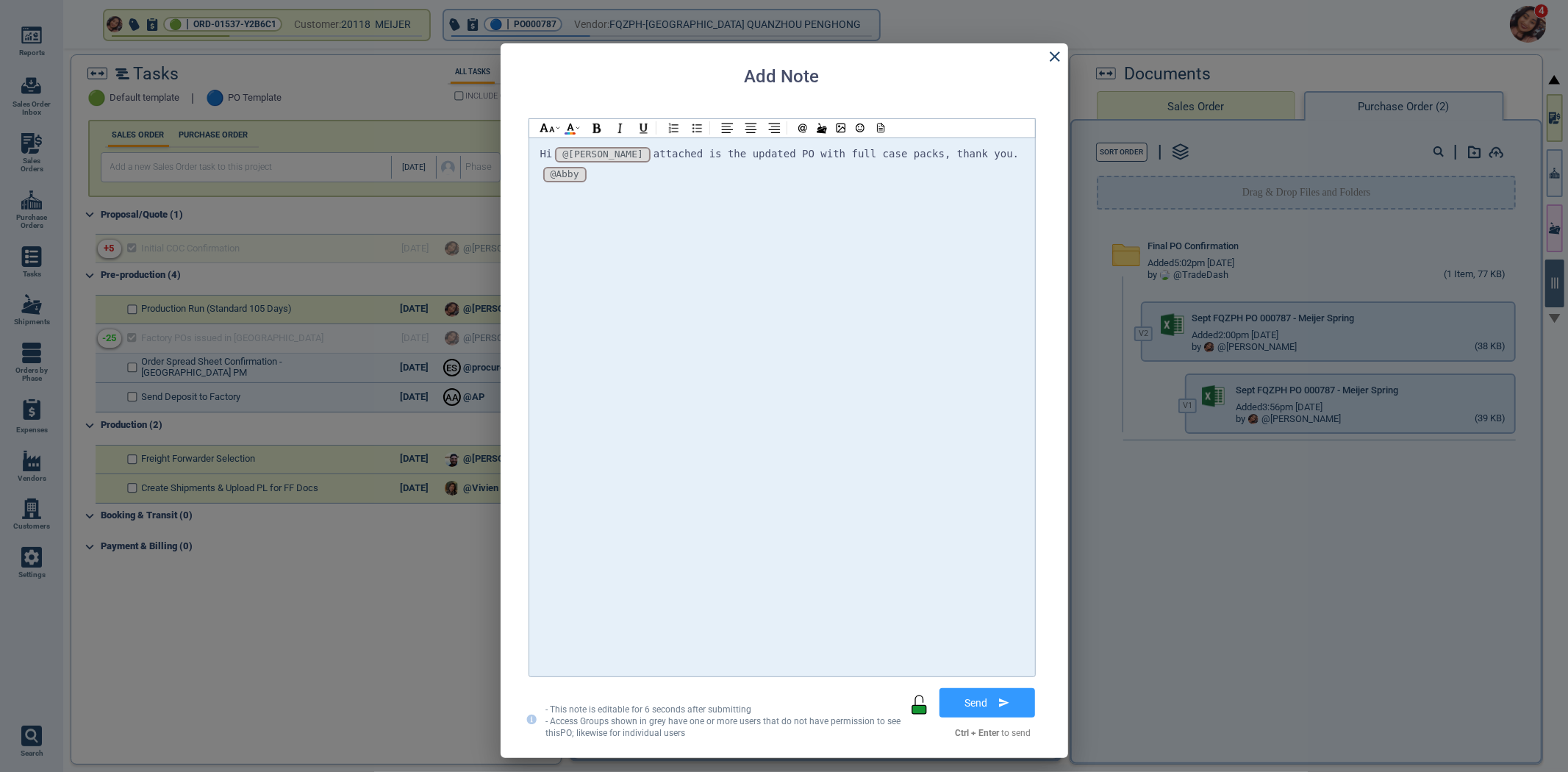
click at [973, 156] on div "Hi @[PERSON_NAME] @[PERSON_NAME] @[PERSON_NAME] attached is the updated PO with…" at bounding box center [783, 154] width 484 height 19
click at [869, 135] on button "button" at bounding box center [860, 129] width 19 height 18
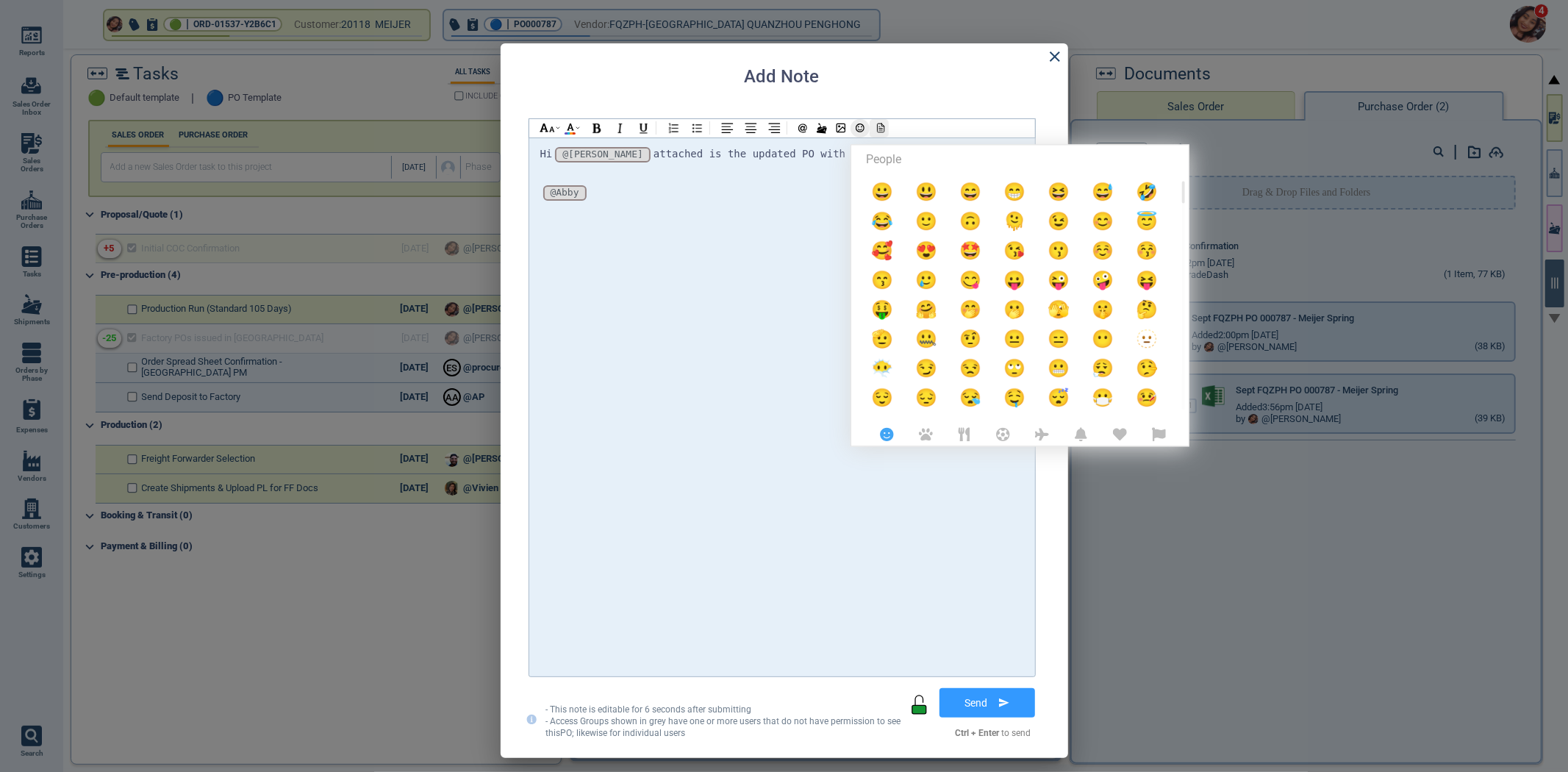
click at [883, 126] on icon at bounding box center [880, 129] width 6 height 9
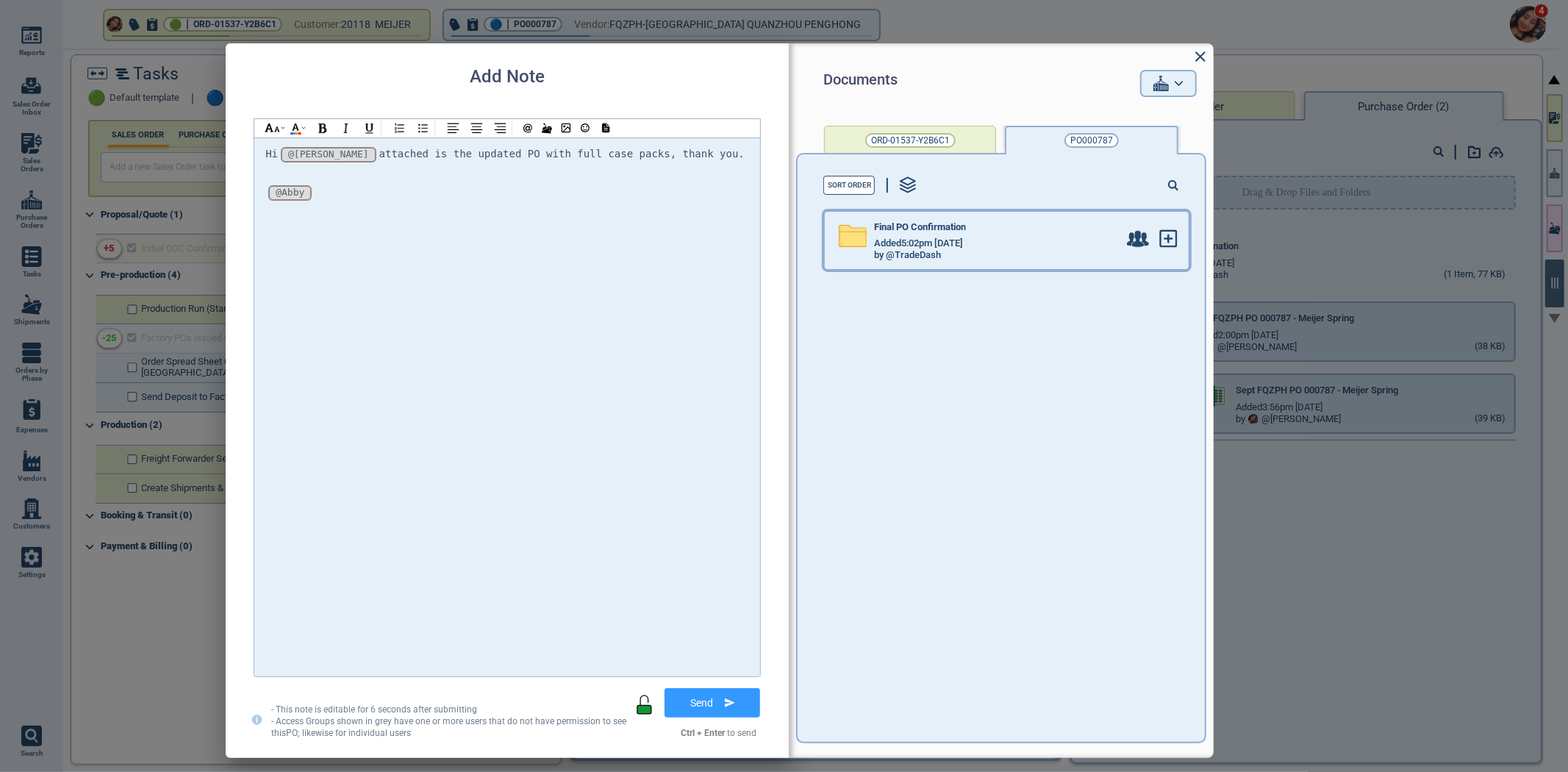
click at [995, 240] on div "Added 5:02pm [DATE]" at bounding box center [996, 243] width 244 height 12
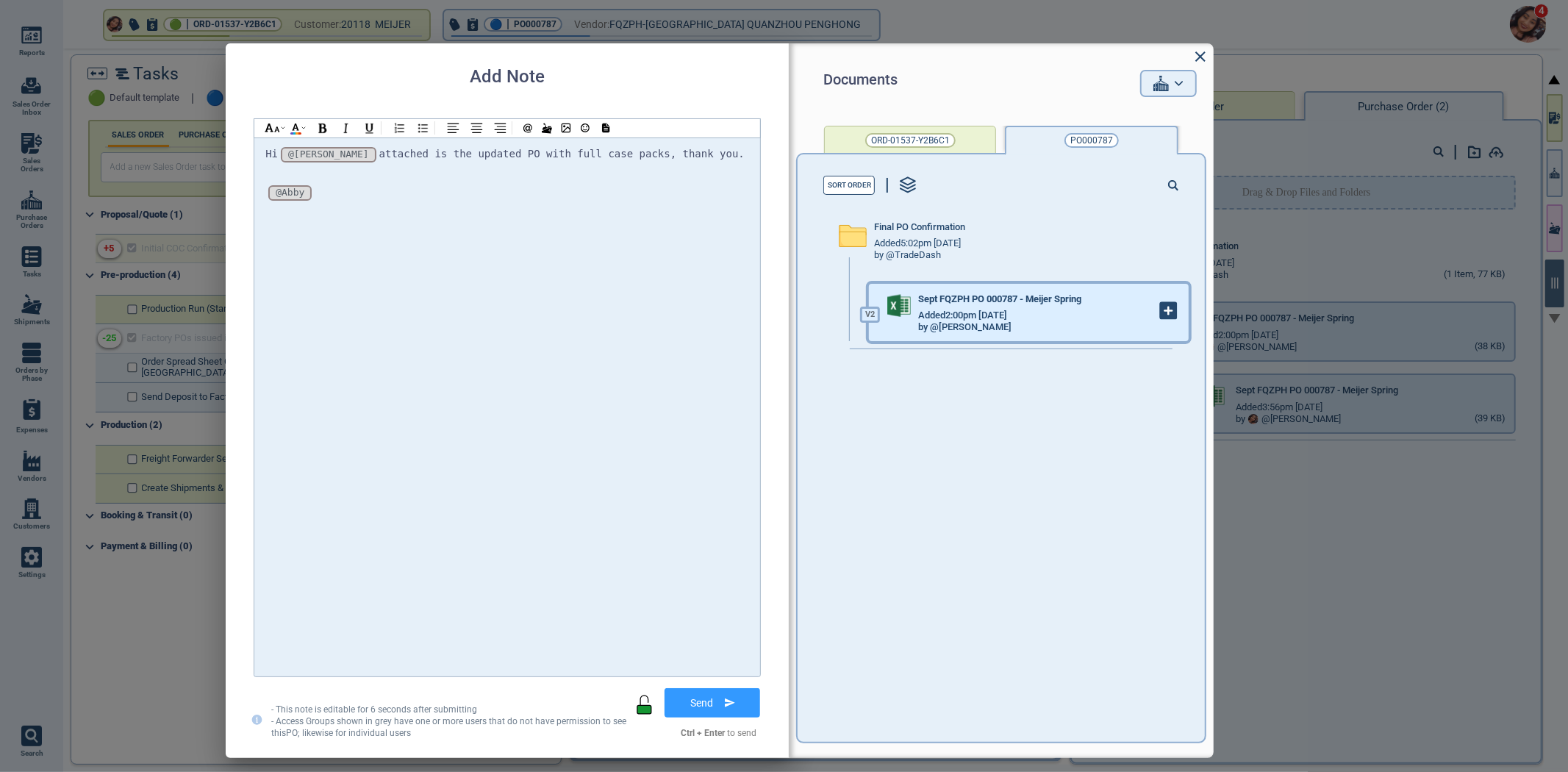
click at [1161, 316] on icon at bounding box center [1169, 312] width 17 height 17
click at [623, 181] on div "*_aA7KwHfUPYFNJtazMTXF_* [v2] 📄 Sept FQZPH PO 000787 - Meijer Spring | PO000787…" at bounding box center [507, 174] width 484 height 19
click at [620, 192] on div "@Abby @Abby @Abby" at bounding box center [507, 194] width 484 height 19
click at [650, 169] on div "*_aA7KwHfUPYFNJtazMTXF_* [v2] 📄 Sept FQZPH PO 000787 - Meijer Spring | PO000787…" at bounding box center [507, 174] width 484 height 19
click at [722, 143] on div "Hi @[PERSON_NAME] @[PERSON_NAME] @[PERSON_NAME] attached is the updated PO with…" at bounding box center [506, 407] width 505 height 539
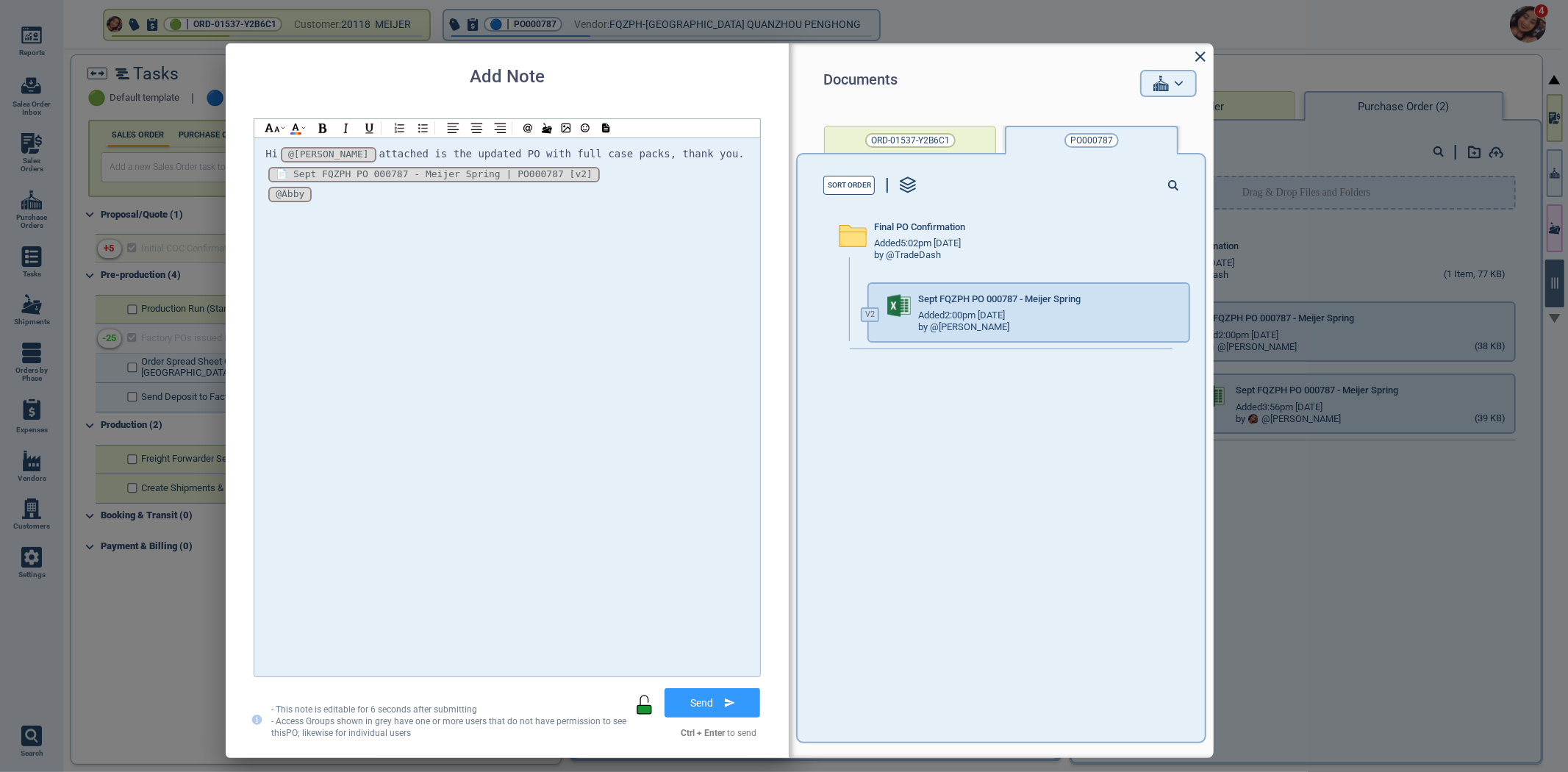
click at [715, 159] on div "Hi @[PERSON_NAME] @[PERSON_NAME] @[PERSON_NAME] attached is the updated PO with…" at bounding box center [507, 154] width 484 height 19
click at [709, 166] on div "*_aA7KwHfUPYFNJtazMTXF_* [v2] 📄 Sept FQZPH PO 000787 - Meijer Spring | PO000787…" at bounding box center [507, 174] width 484 height 19
click at [697, 189] on div "@Abby @Abby @Abby" at bounding box center [507, 194] width 484 height 19
click at [696, 190] on div "@Abby @Abby @Abby" at bounding box center [507, 194] width 484 height 19
click at [711, 165] on div "*_aA7KwHfUPYFNJtazMTXF_* [v2] 📄 Sept FQZPH PO 000787 - Meijer Spring | PO000787…" at bounding box center [507, 174] width 484 height 19
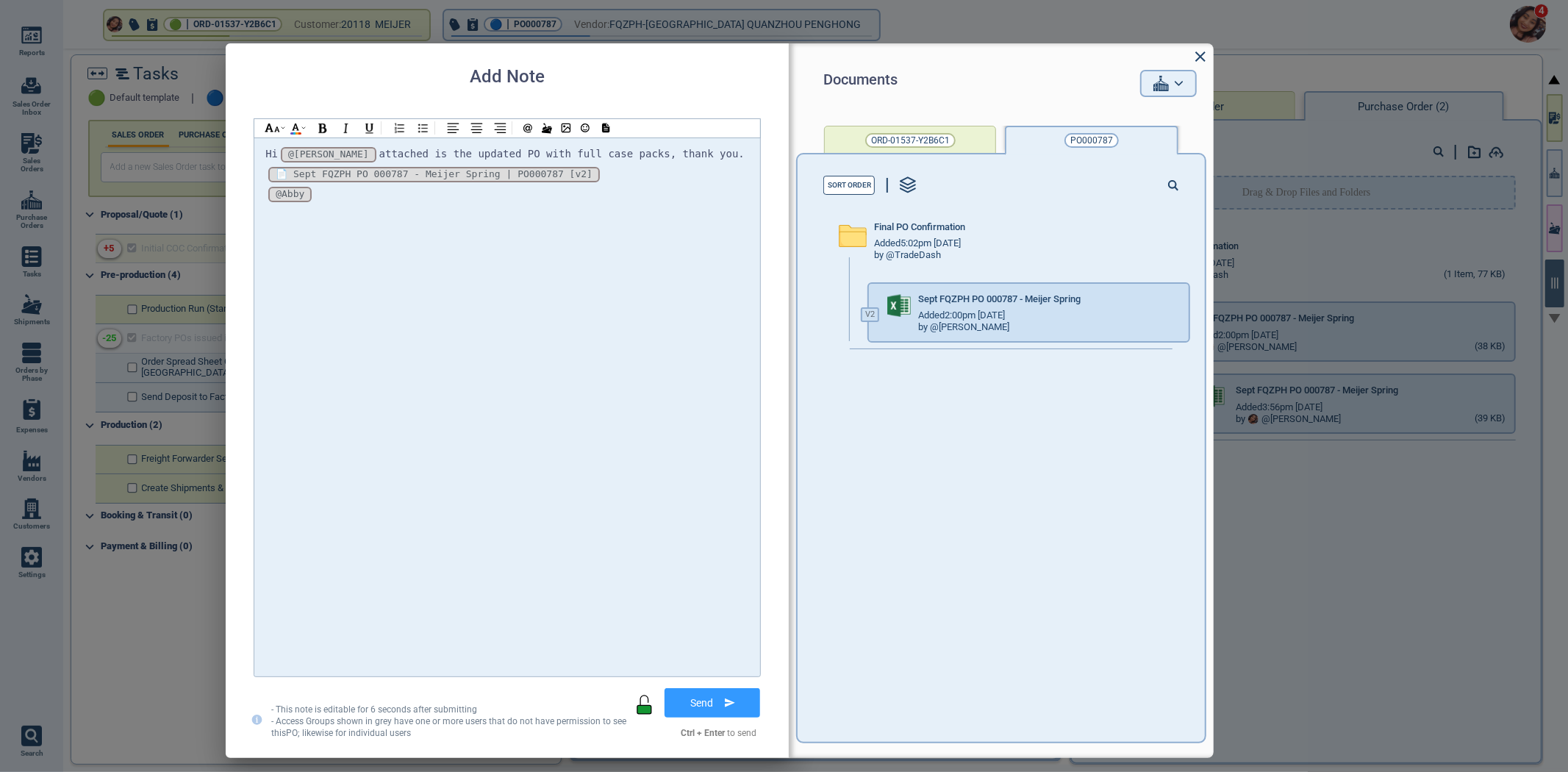
click at [721, 150] on div "Hi @[PERSON_NAME] @[PERSON_NAME] @[PERSON_NAME] attached is the updated PO with…" at bounding box center [507, 154] width 484 height 19
click at [711, 689] on button "Send" at bounding box center [712, 704] width 106 height 37
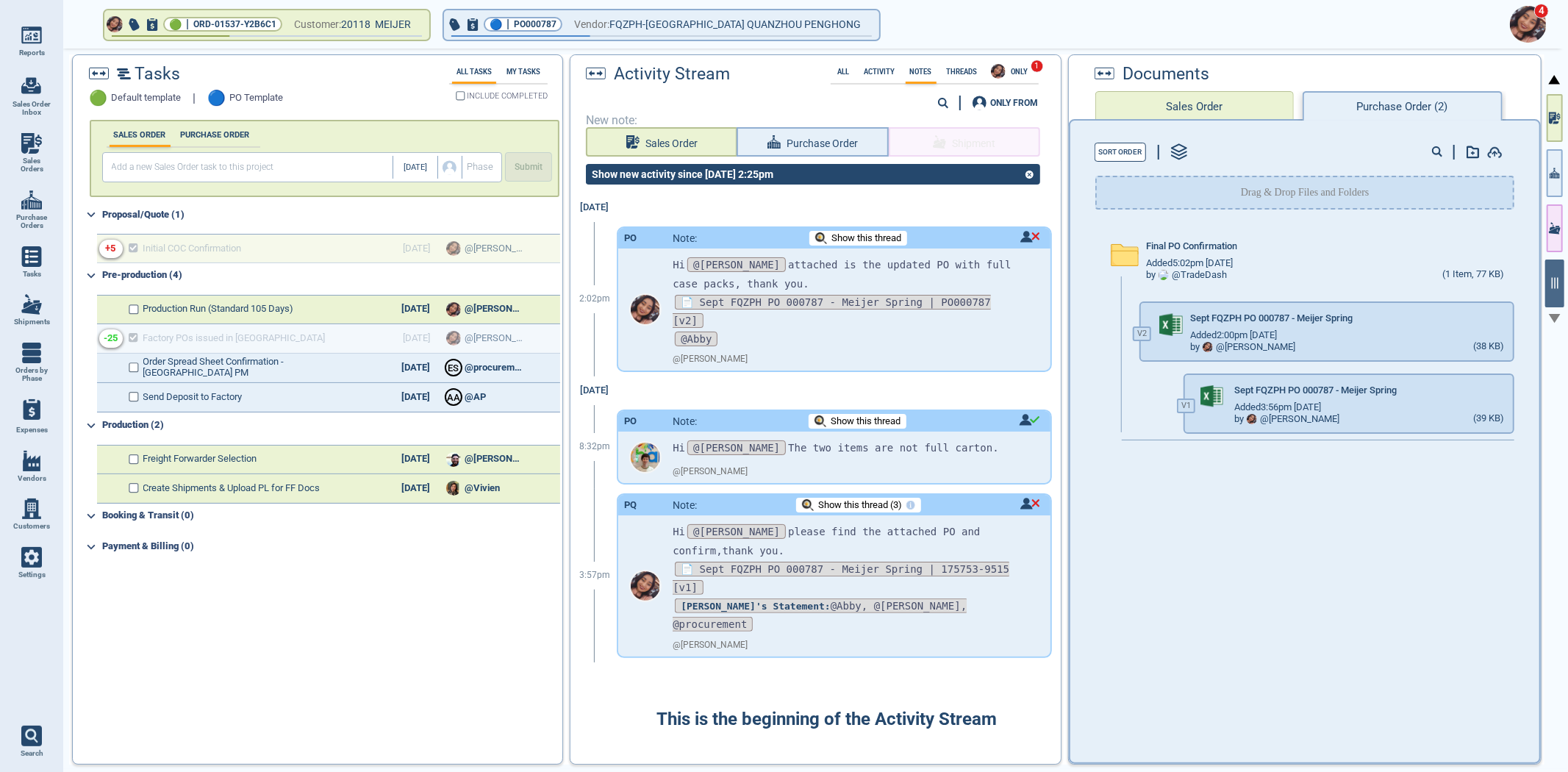
click at [1553, 114] on icon "button" at bounding box center [1554, 117] width 12 height 16
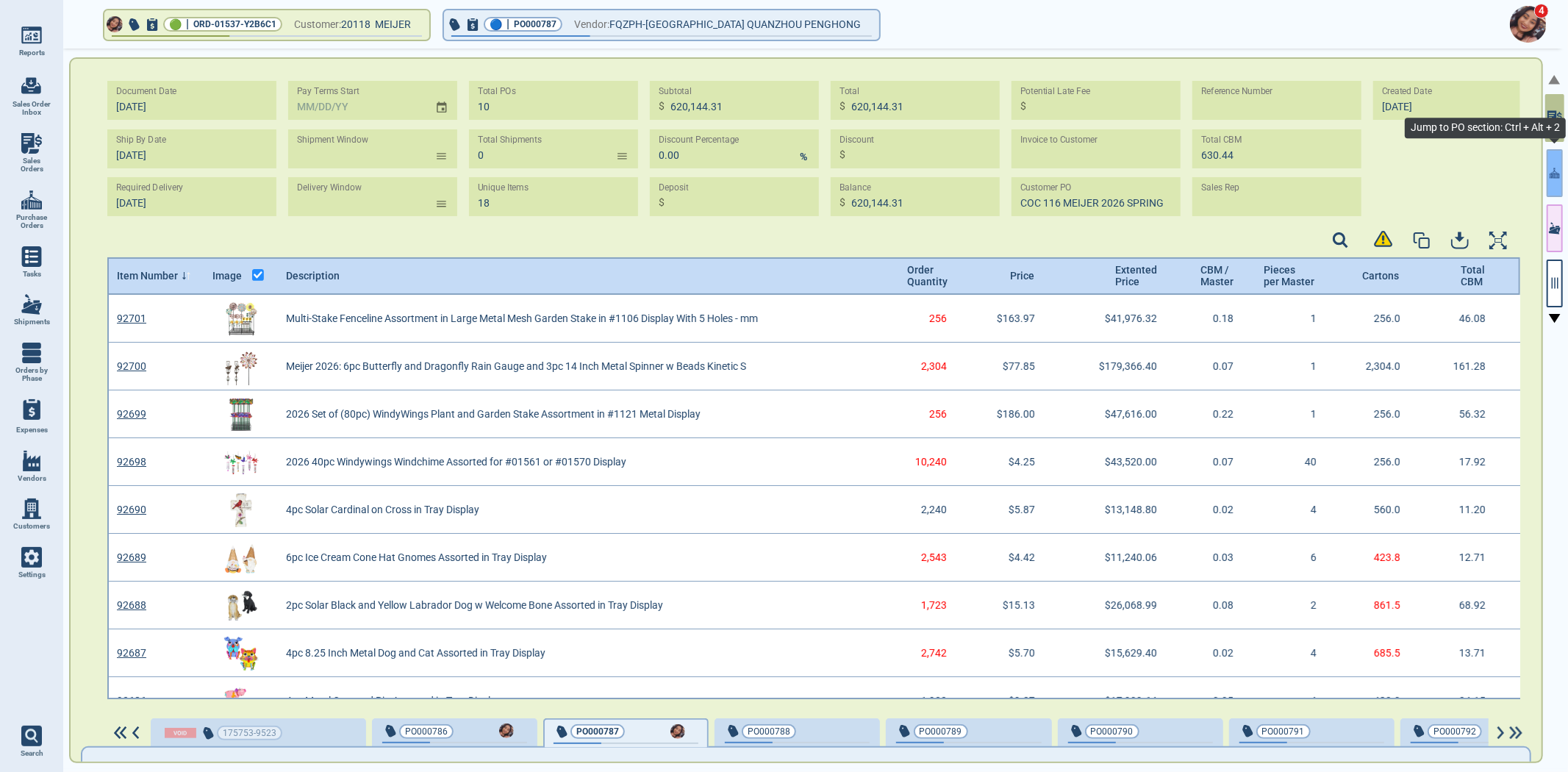
click at [1559, 165] on icon "button" at bounding box center [1554, 173] width 10 height 16
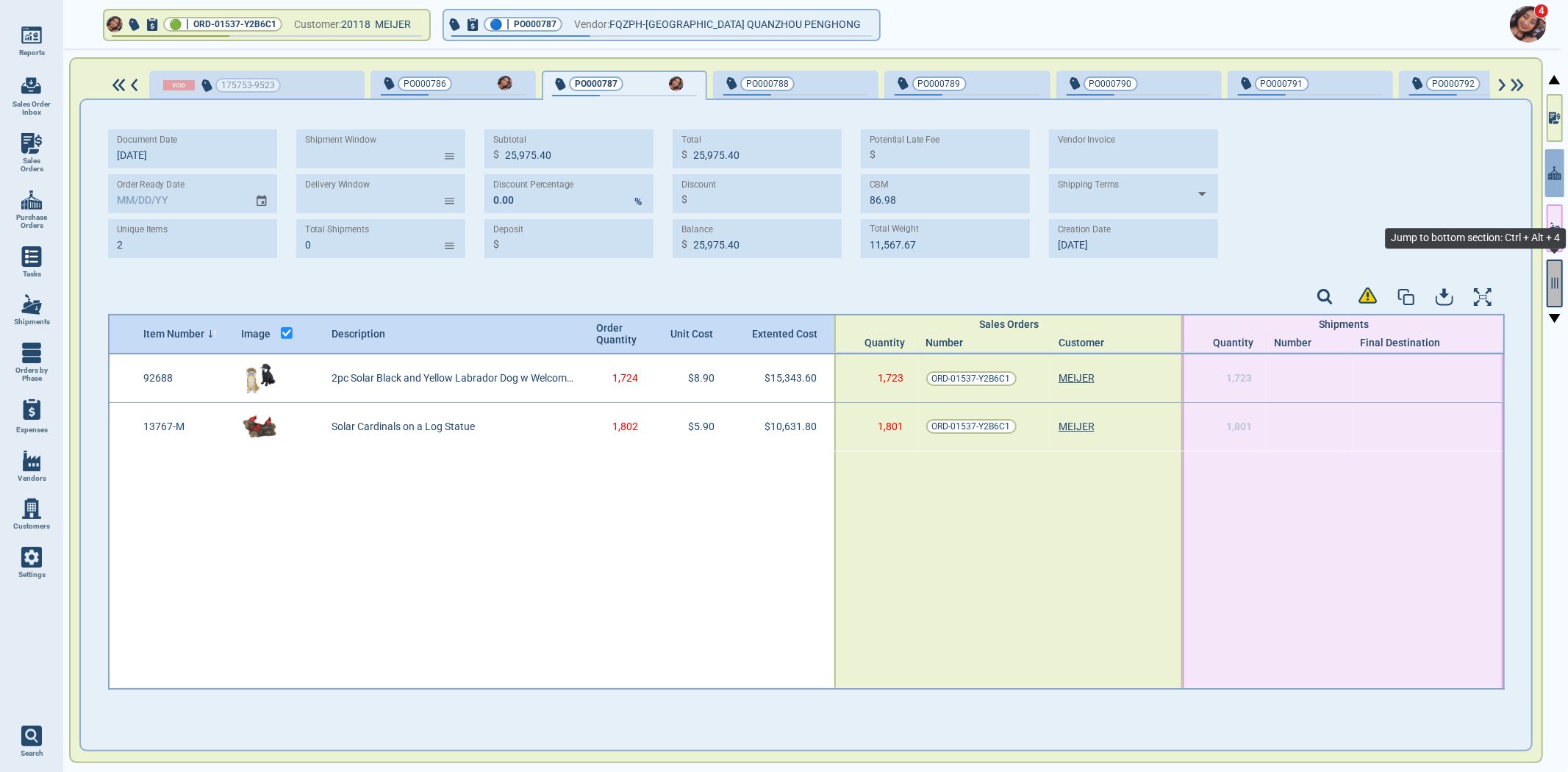
click at [1550, 295] on button "button" at bounding box center [1555, 284] width 17 height 48
